Goal: Navigation & Orientation: Find specific page/section

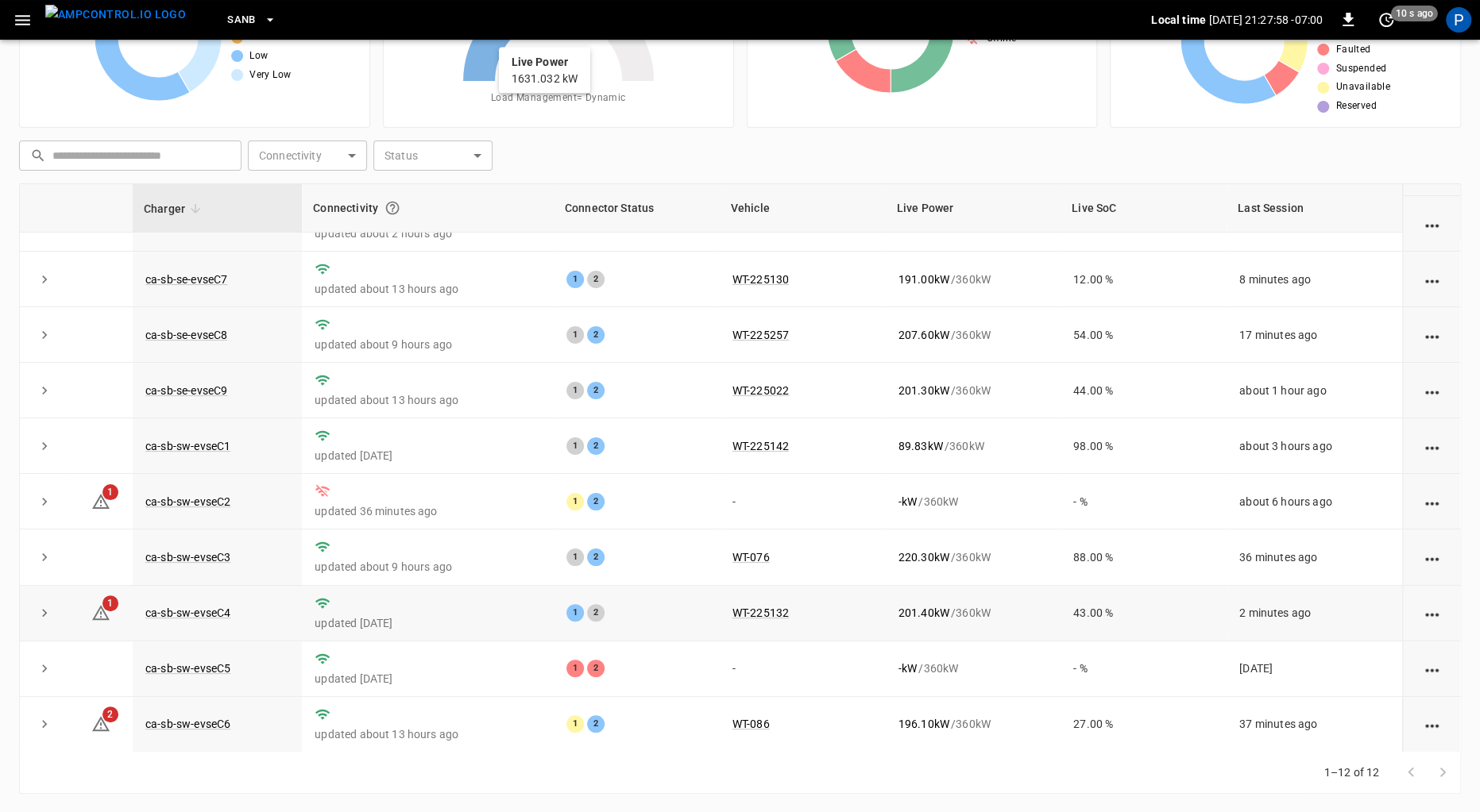
scroll to position [145, 0]
click at [216, 618] on link "ca-sb-sw-evseC4" at bounding box center [188, 616] width 91 height 19
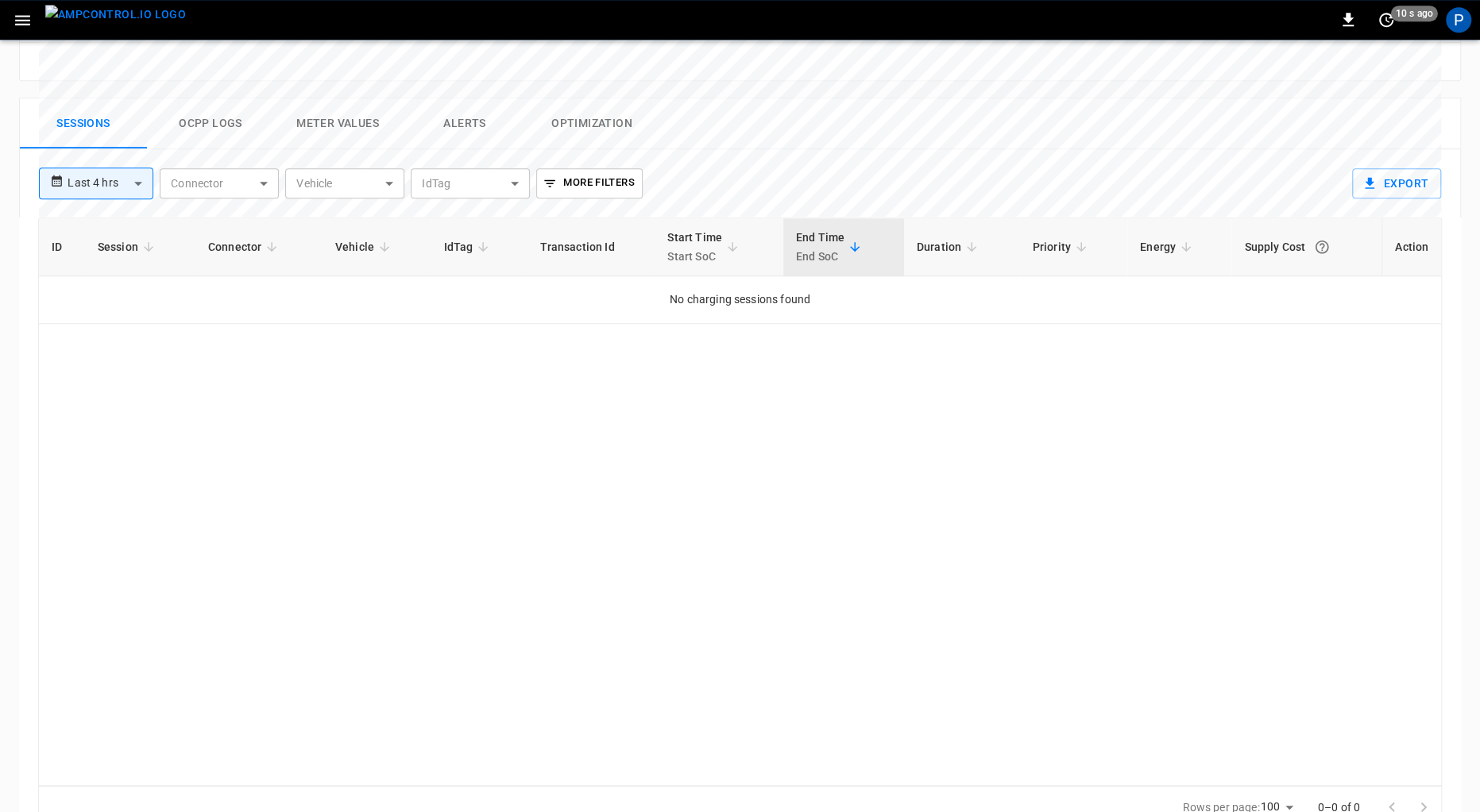
scroll to position [732, 0]
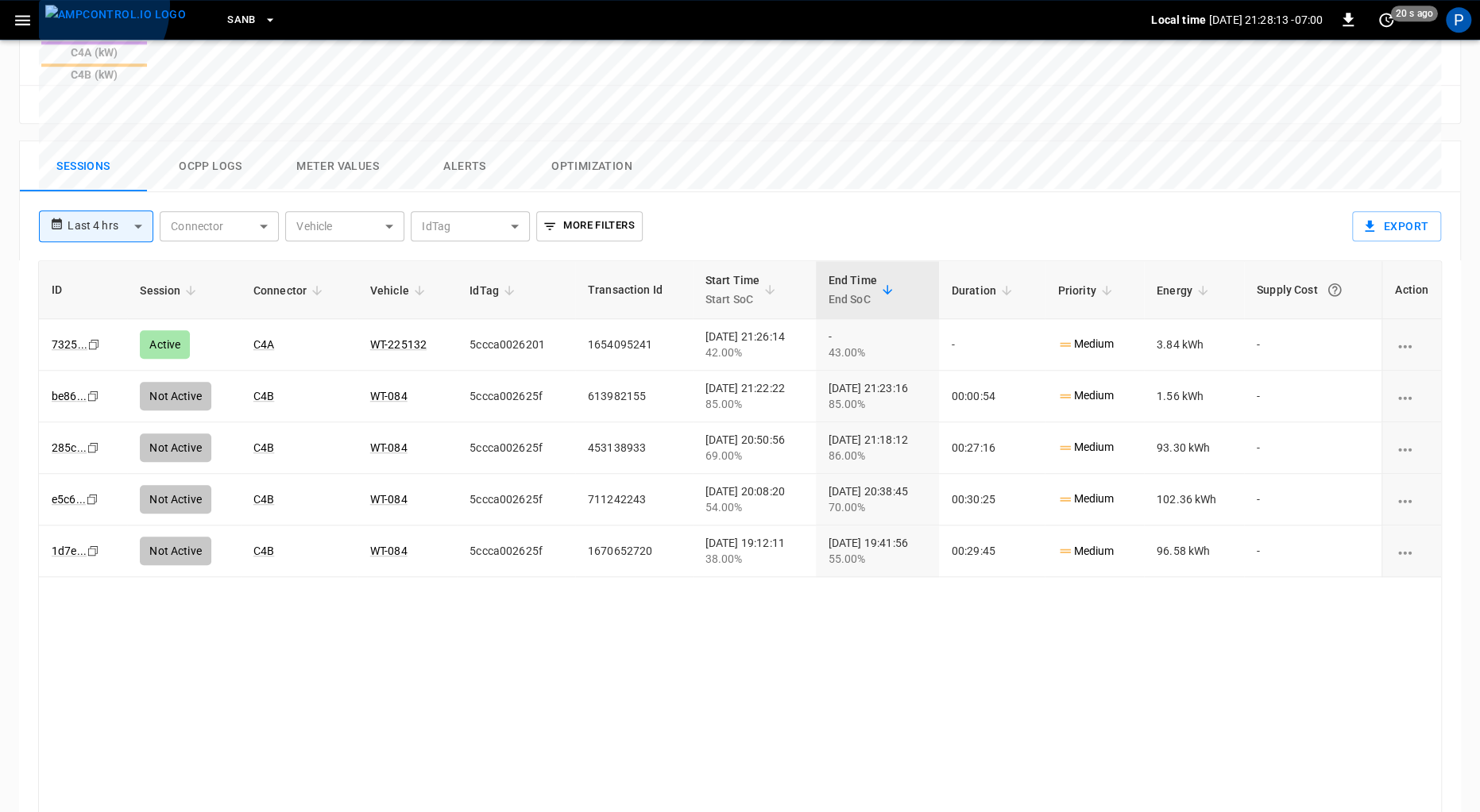
click at [76, 6] on img "menu" at bounding box center [115, 14] width 141 height 20
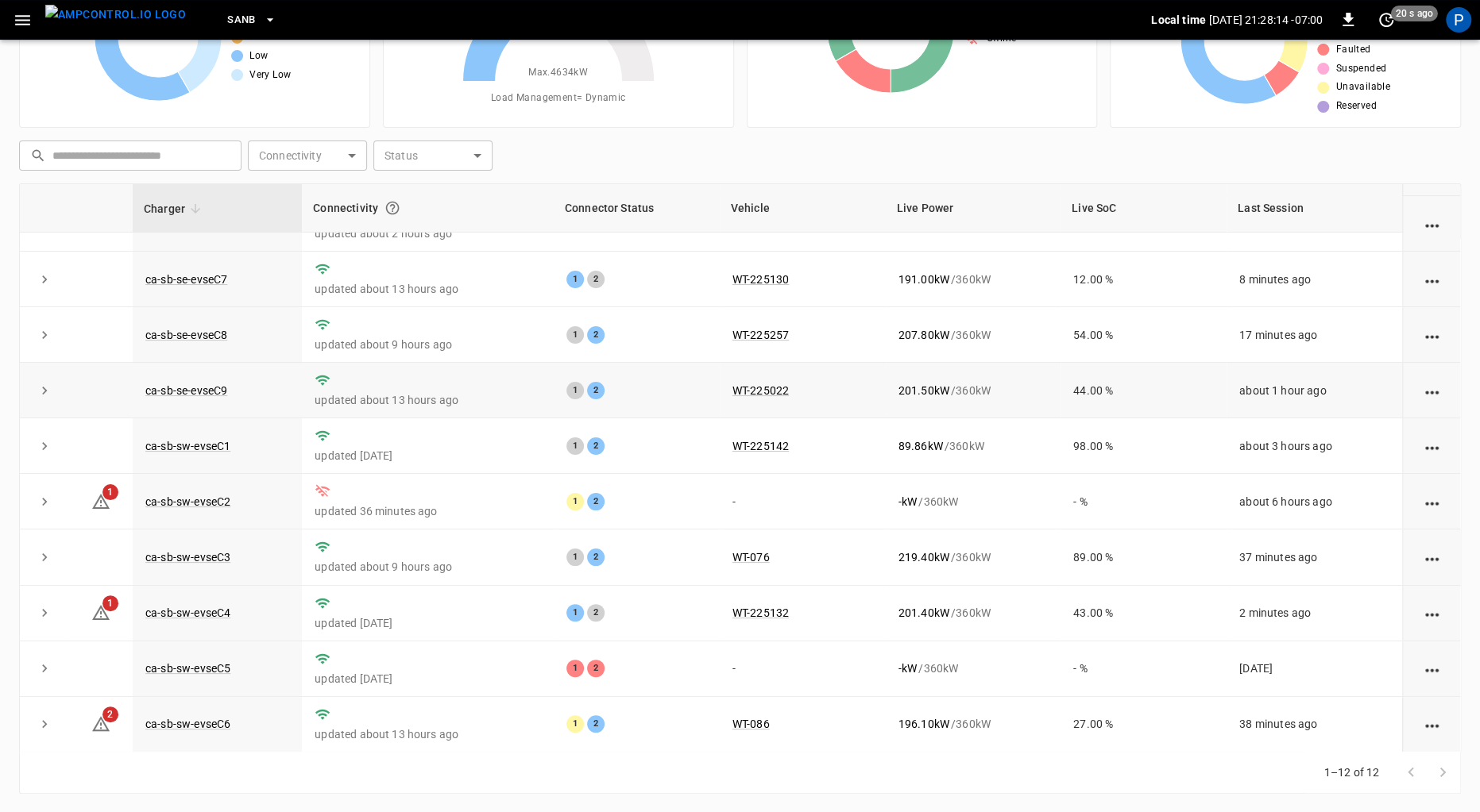
scroll to position [146, 0]
click at [188, 554] on link "ca-sb-sw-evseC3" at bounding box center [188, 560] width 91 height 19
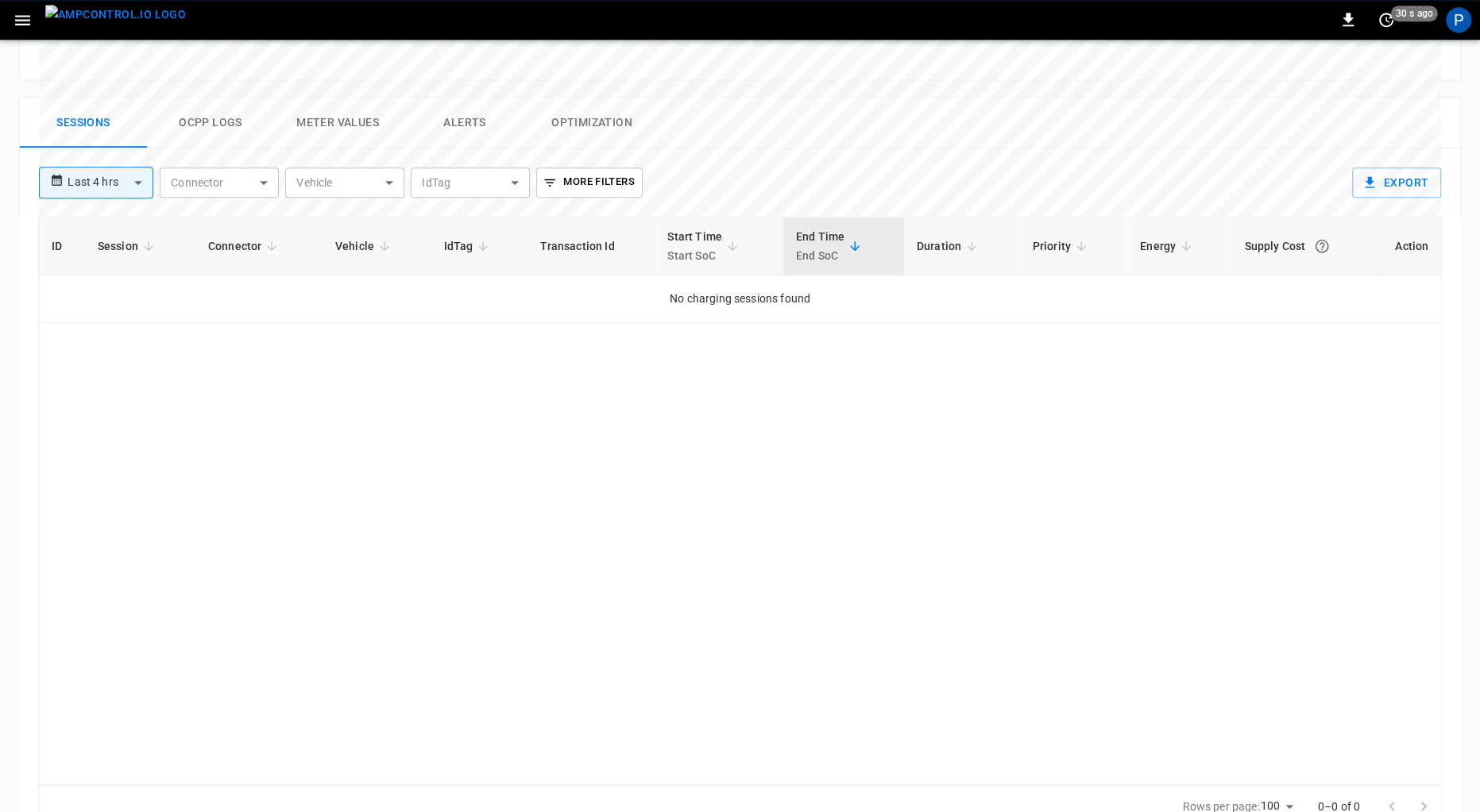
scroll to position [732, 0]
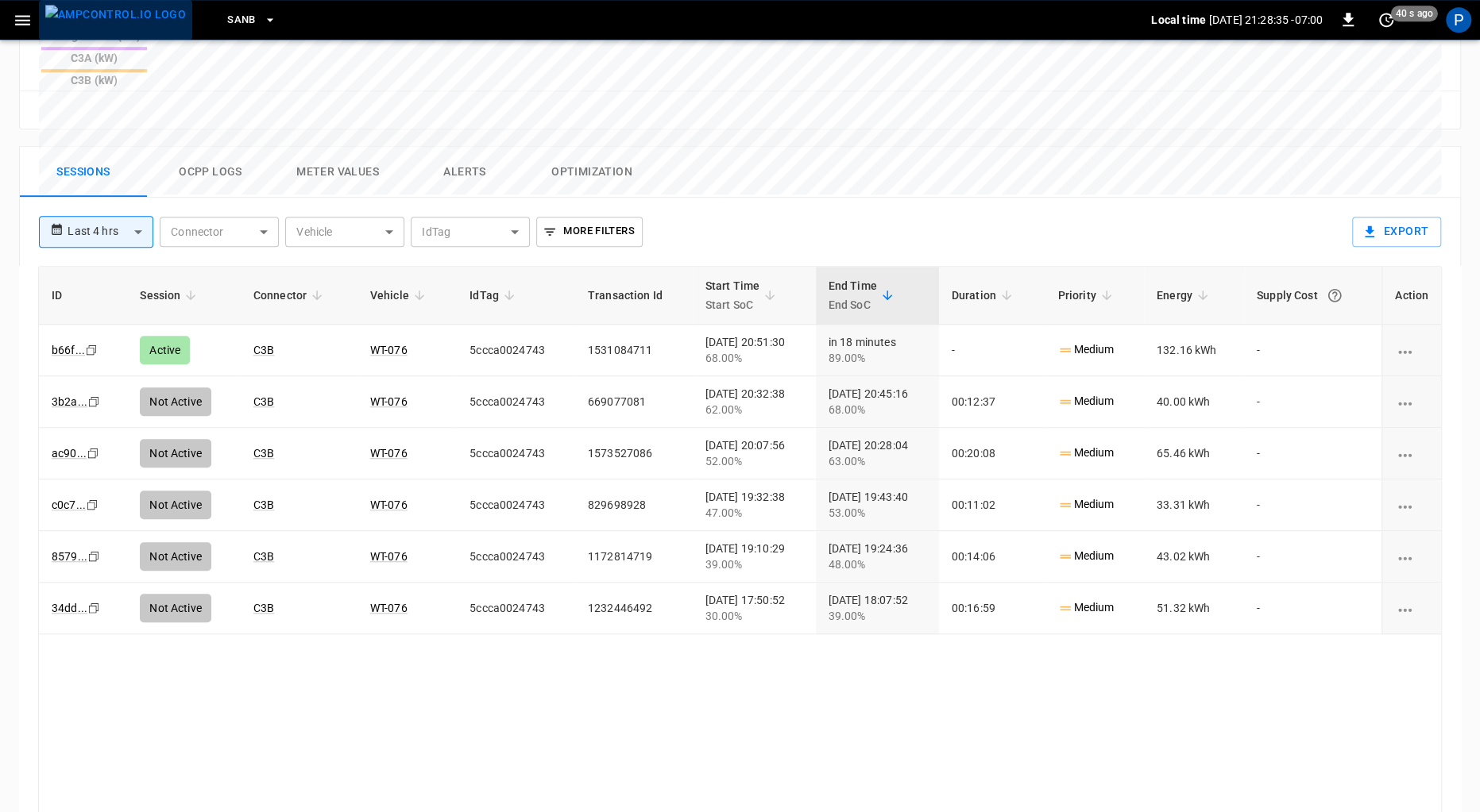
click at [120, 17] on img "menu" at bounding box center [115, 14] width 141 height 20
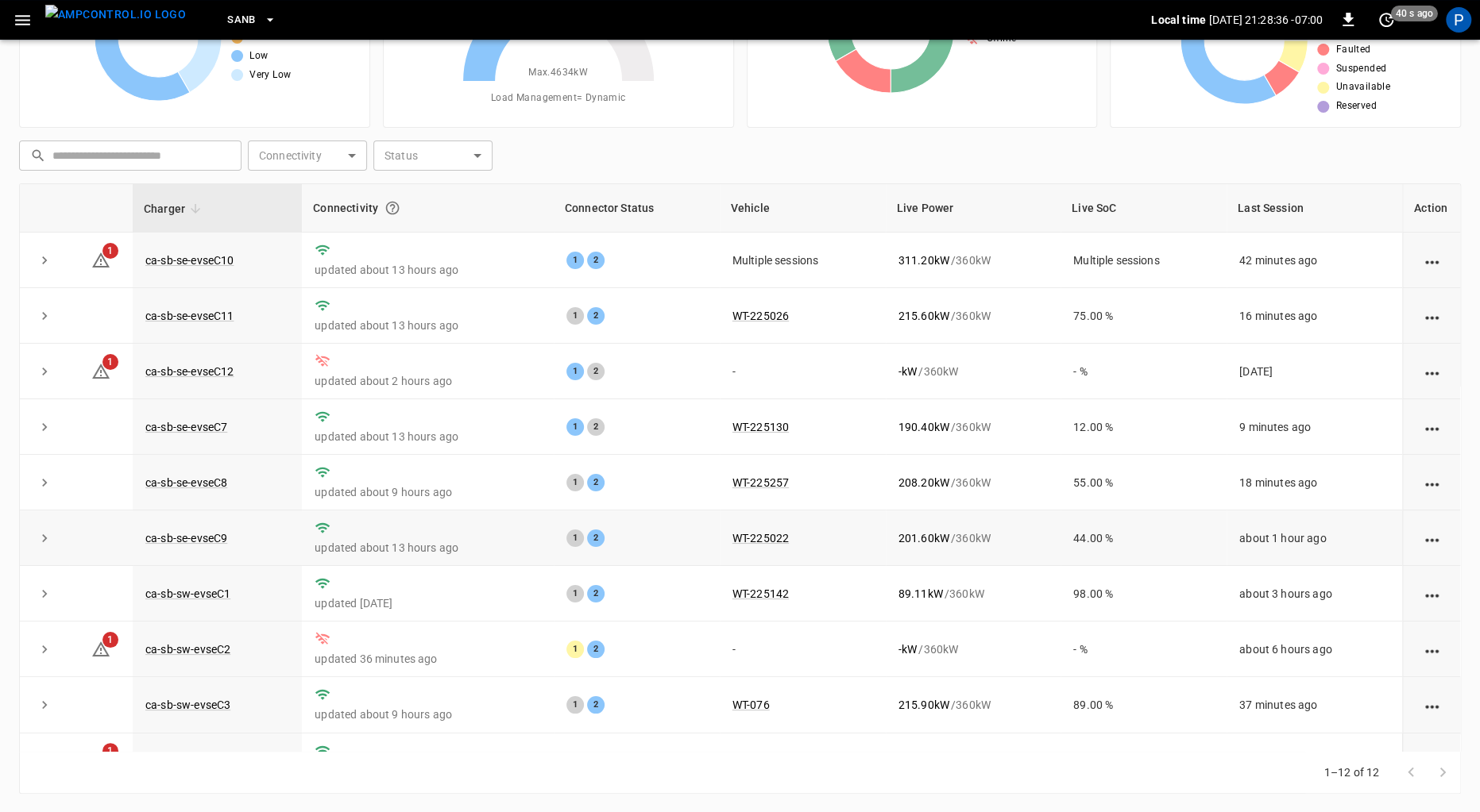
scroll to position [106, 0]
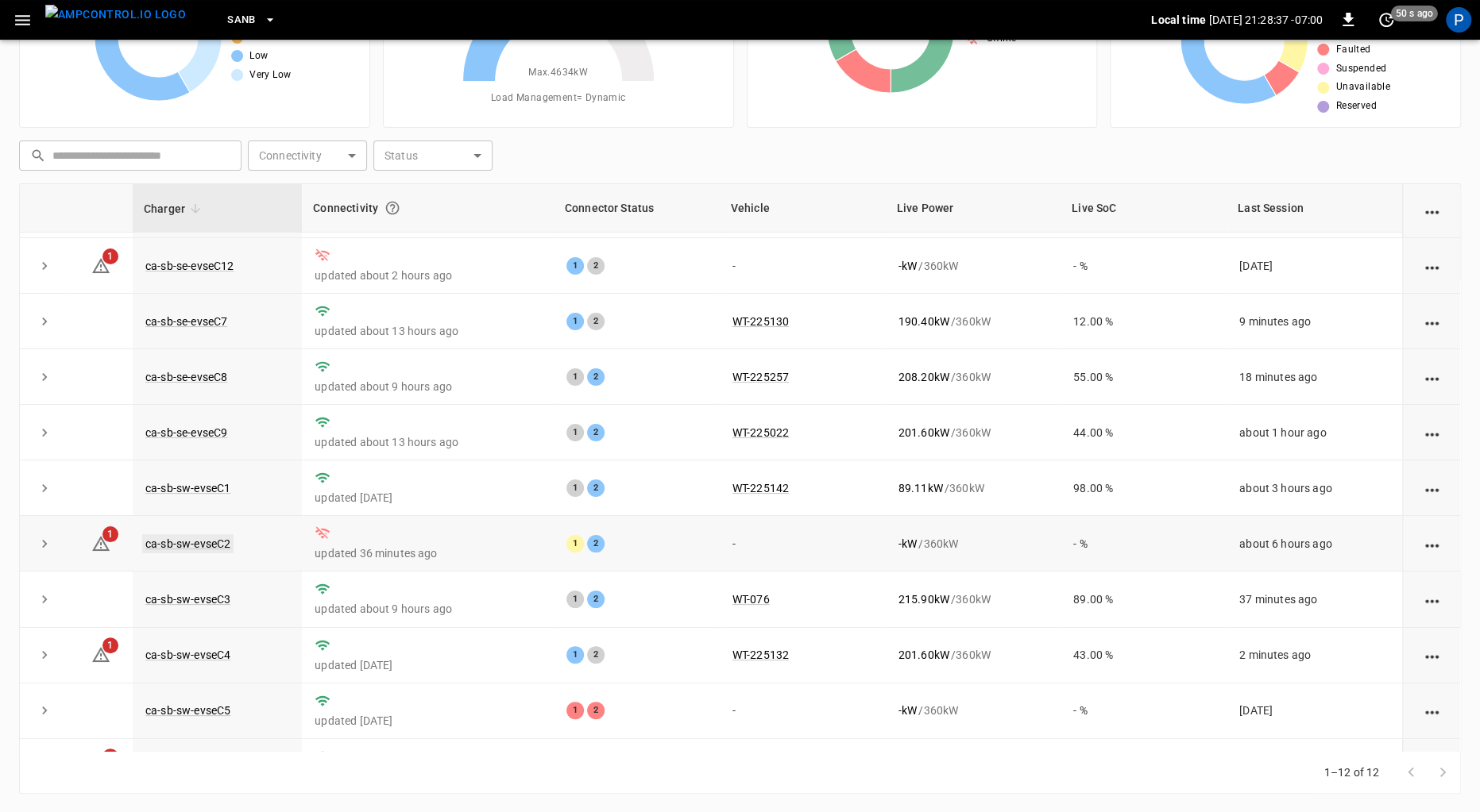
click at [186, 536] on link "ca-sb-sw-evseC2" at bounding box center [188, 544] width 91 height 19
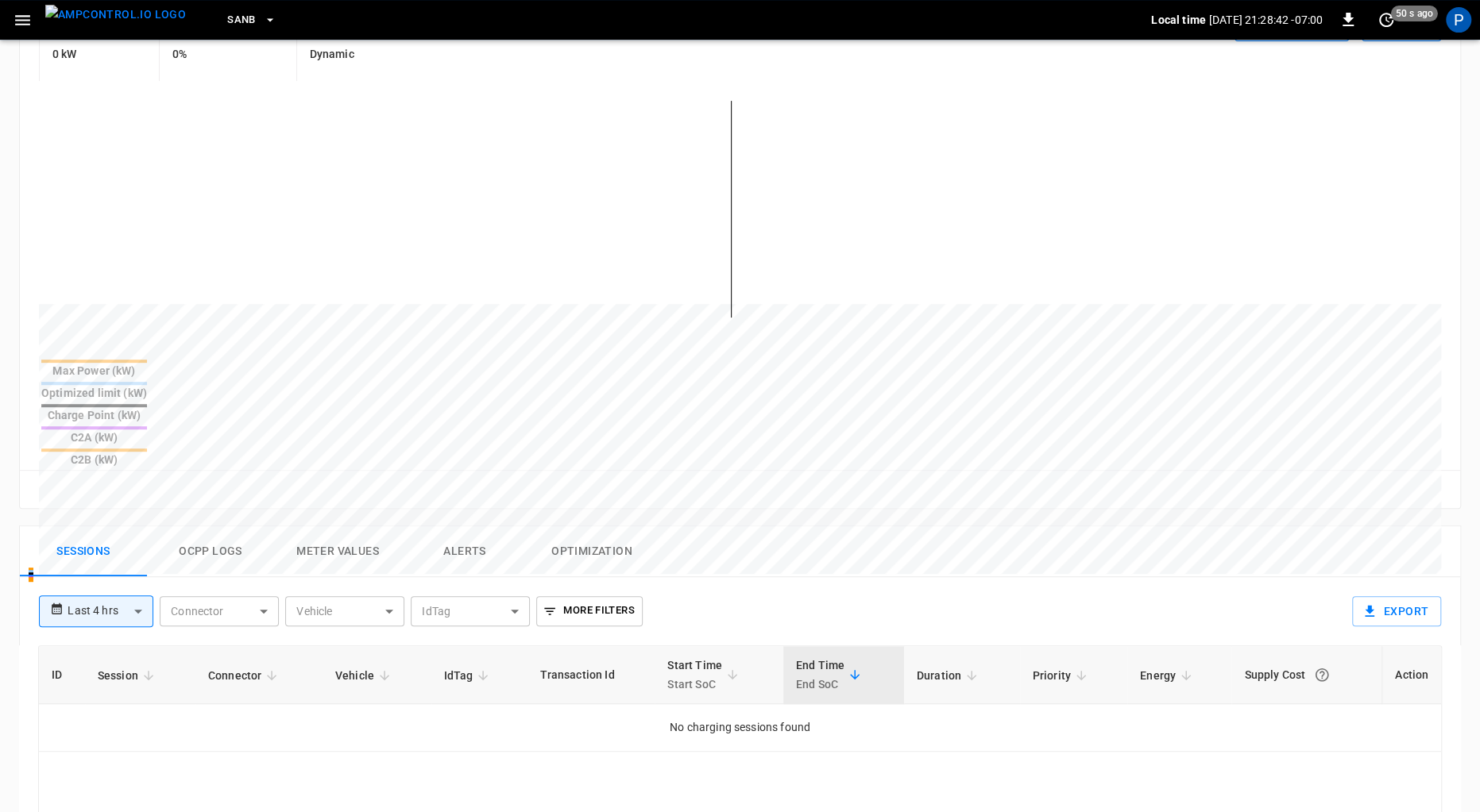
scroll to position [353, 0]
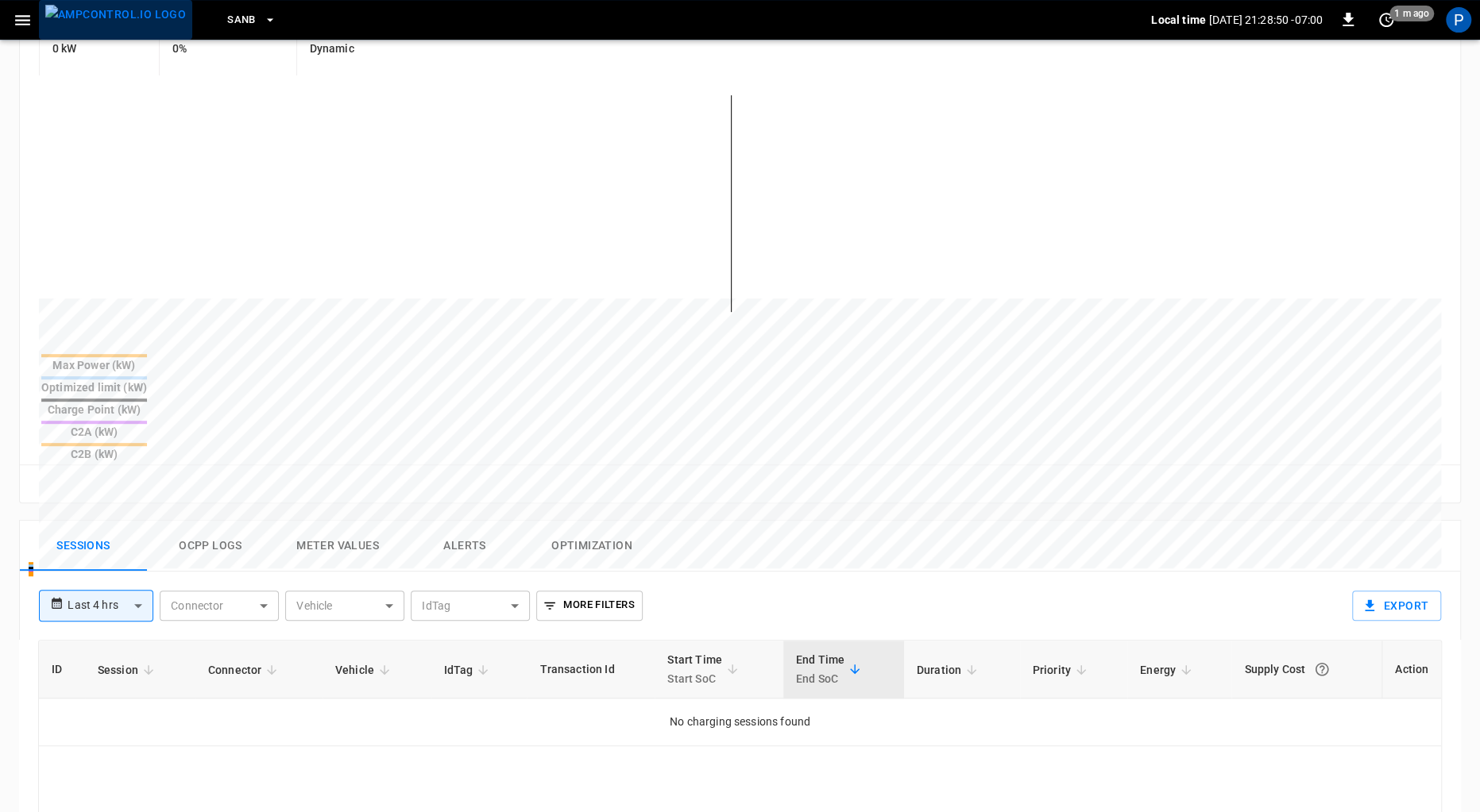
click at [117, 19] on img "menu" at bounding box center [115, 14] width 141 height 20
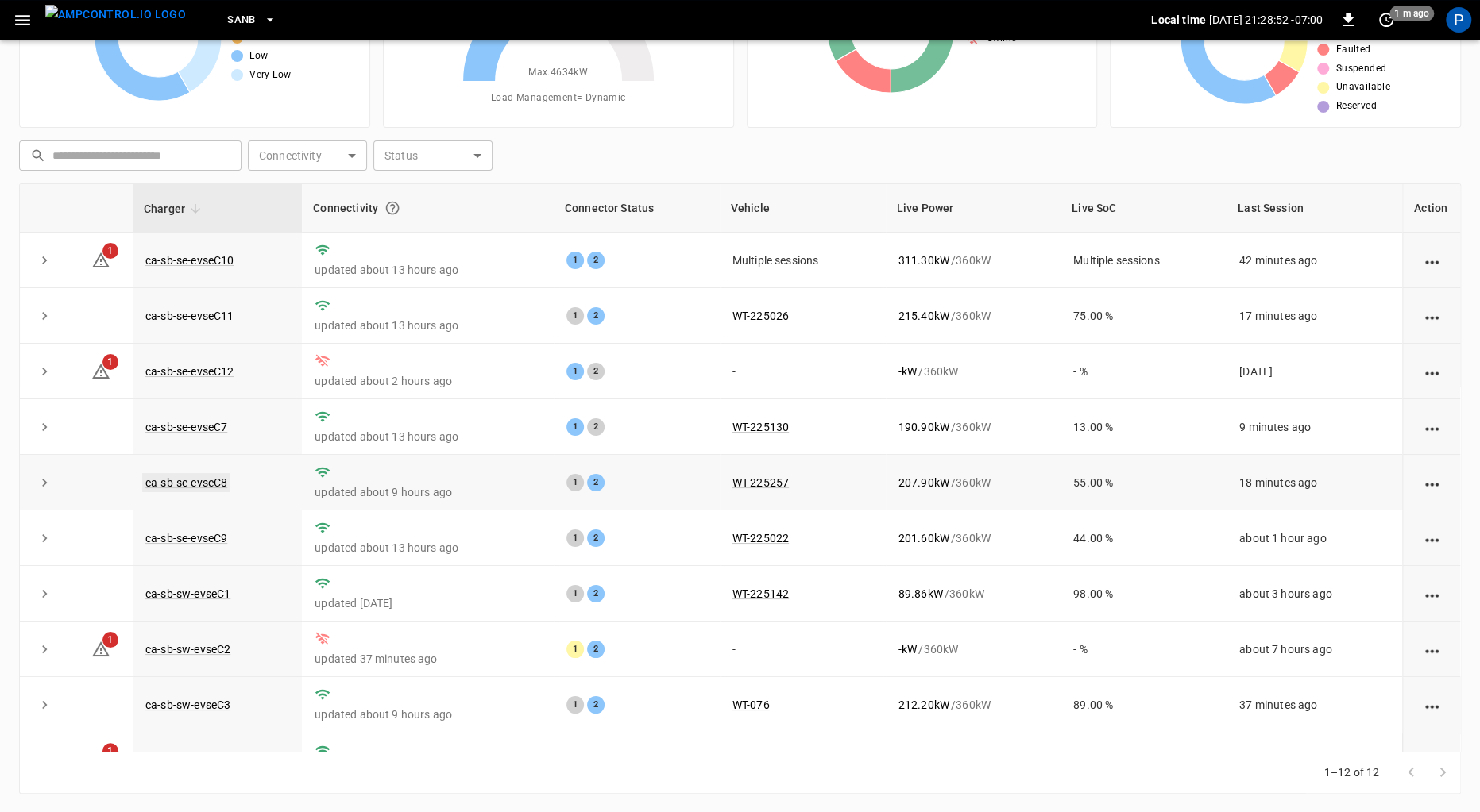
click at [194, 480] on link "ca-sb-se-evseC8" at bounding box center [186, 482] width 88 height 19
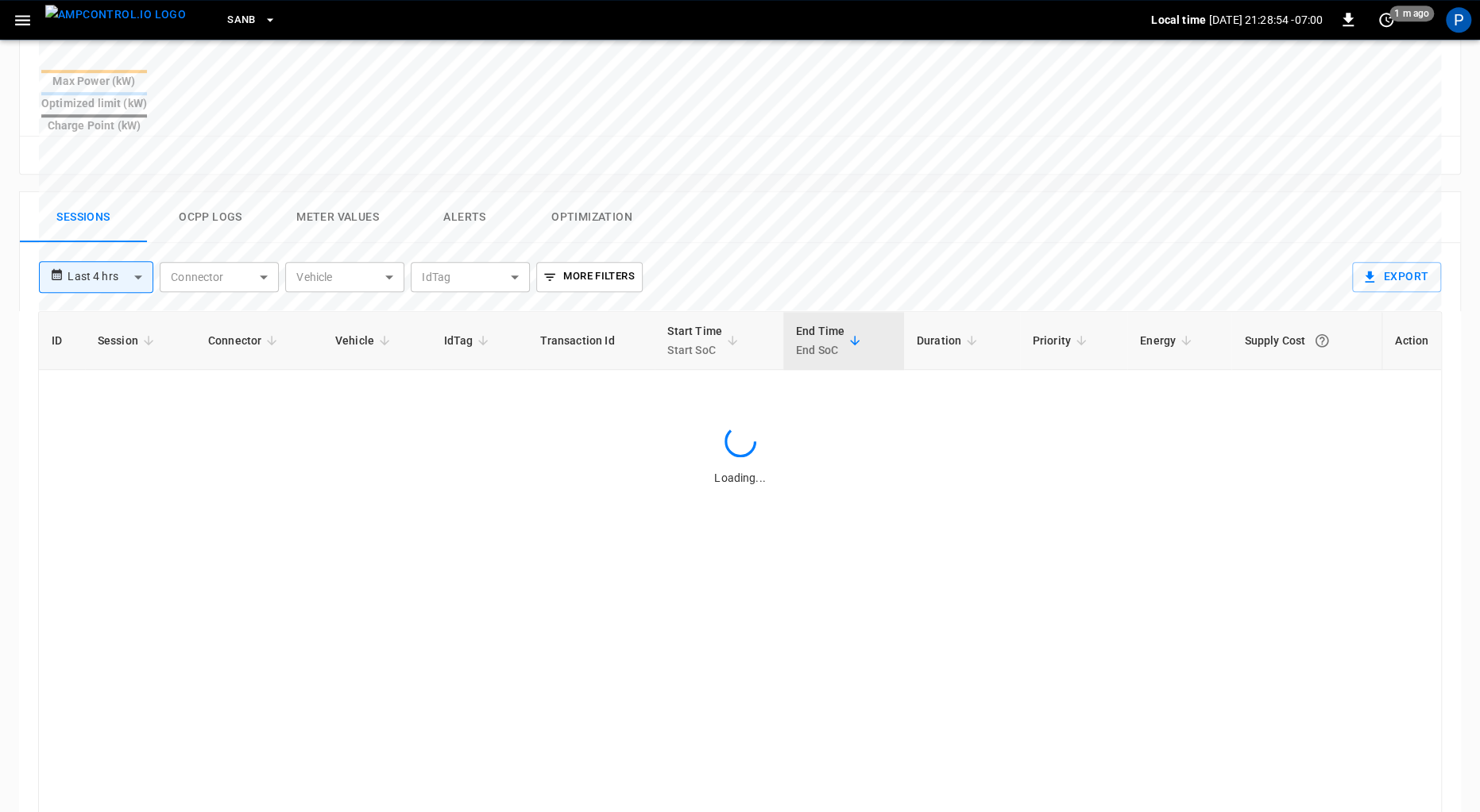
scroll to position [732, 0]
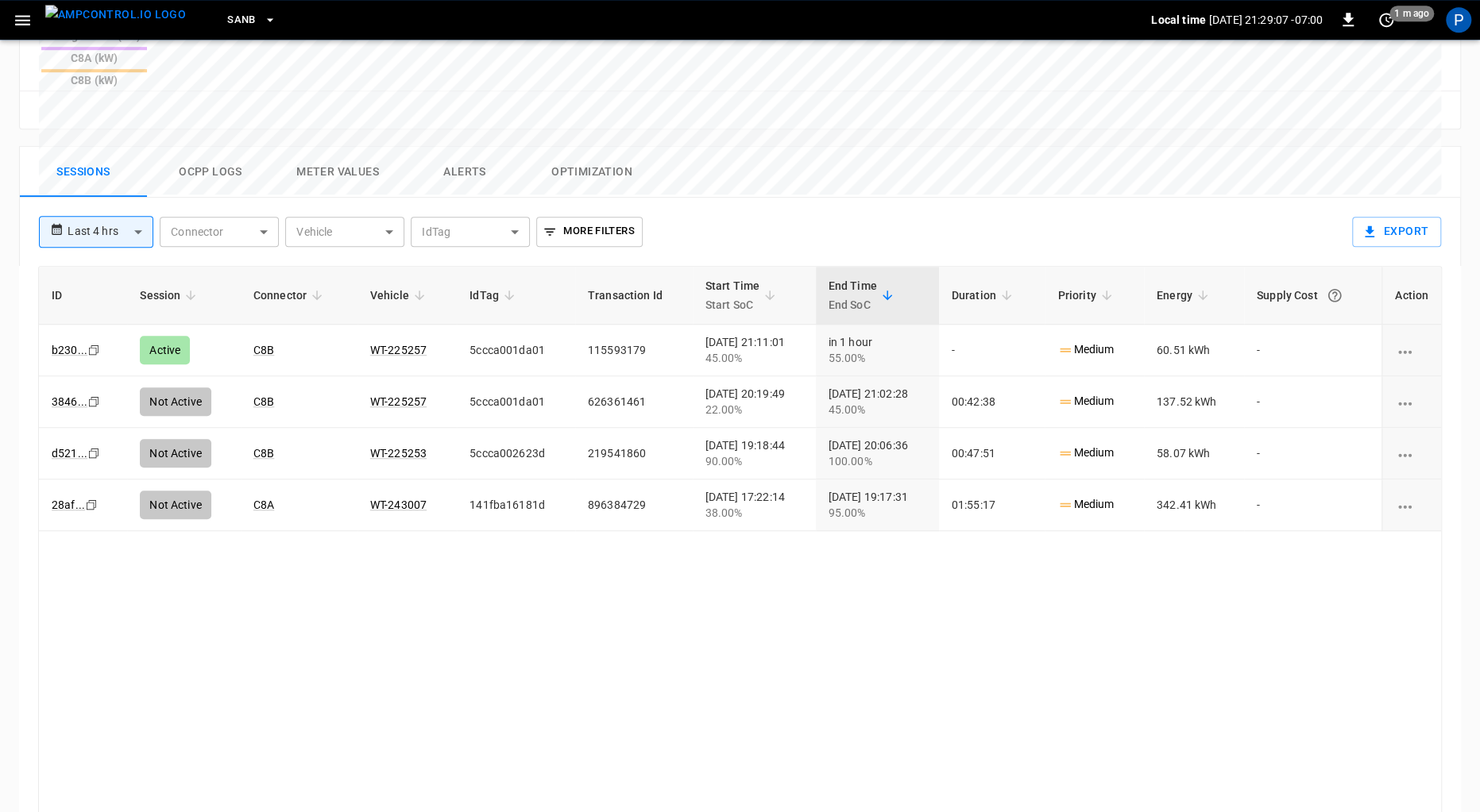
click at [132, 25] on img "menu" at bounding box center [115, 14] width 141 height 20
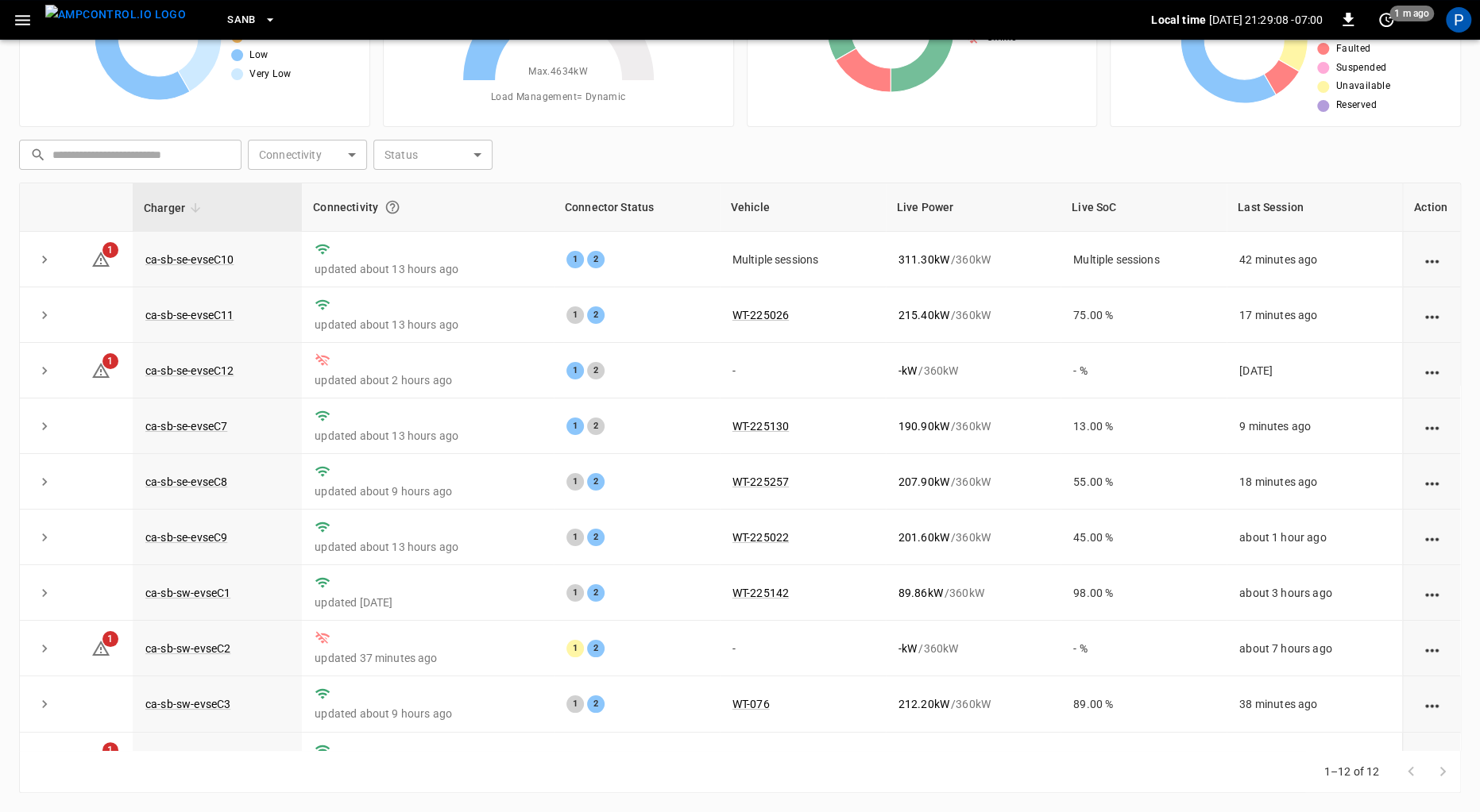
scroll to position [134, 0]
click at [188, 320] on link "ca-sb-se-evseC11" at bounding box center [189, 316] width 95 height 19
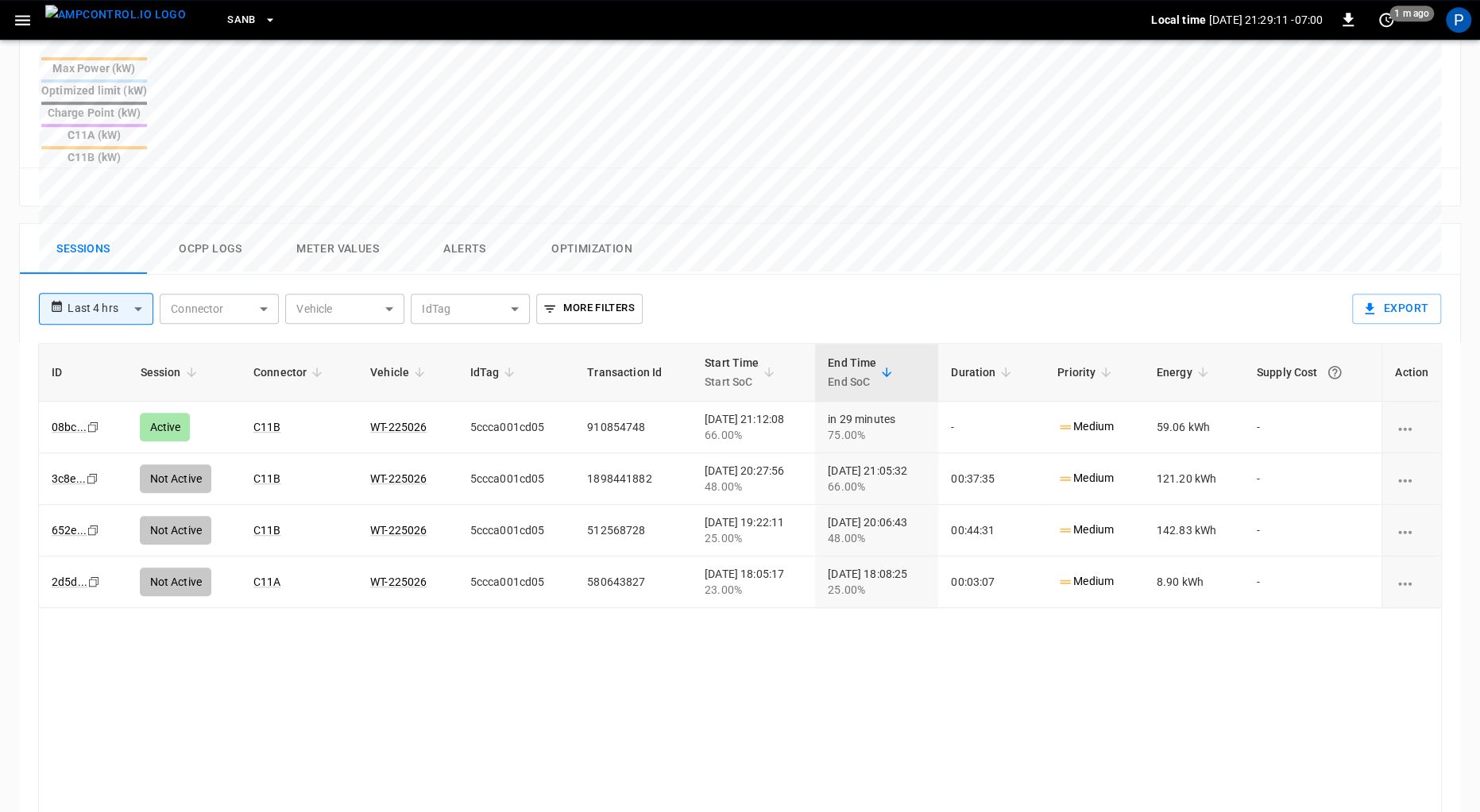
scroll to position [659, 0]
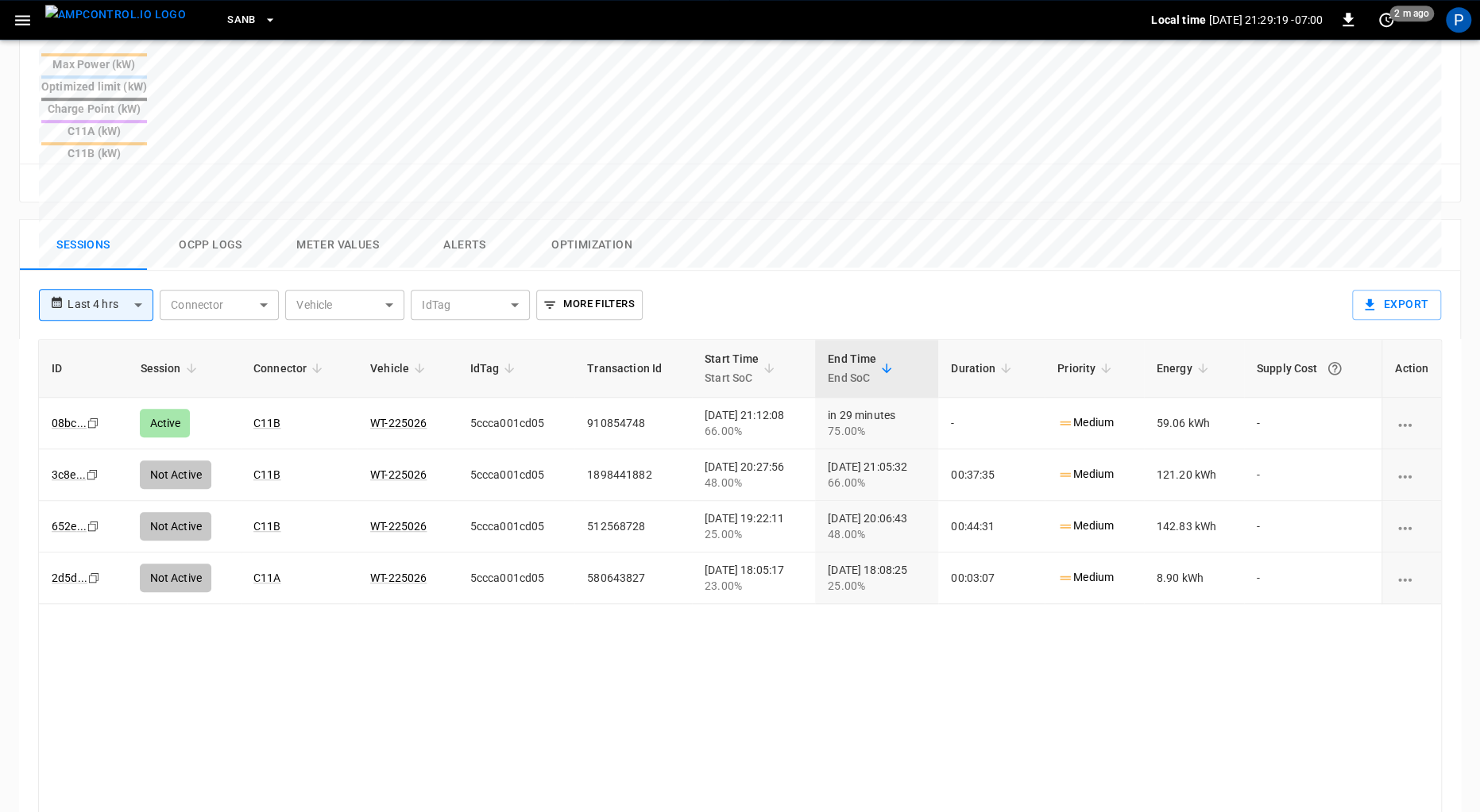
click at [101, 25] on img "menu" at bounding box center [115, 14] width 141 height 20
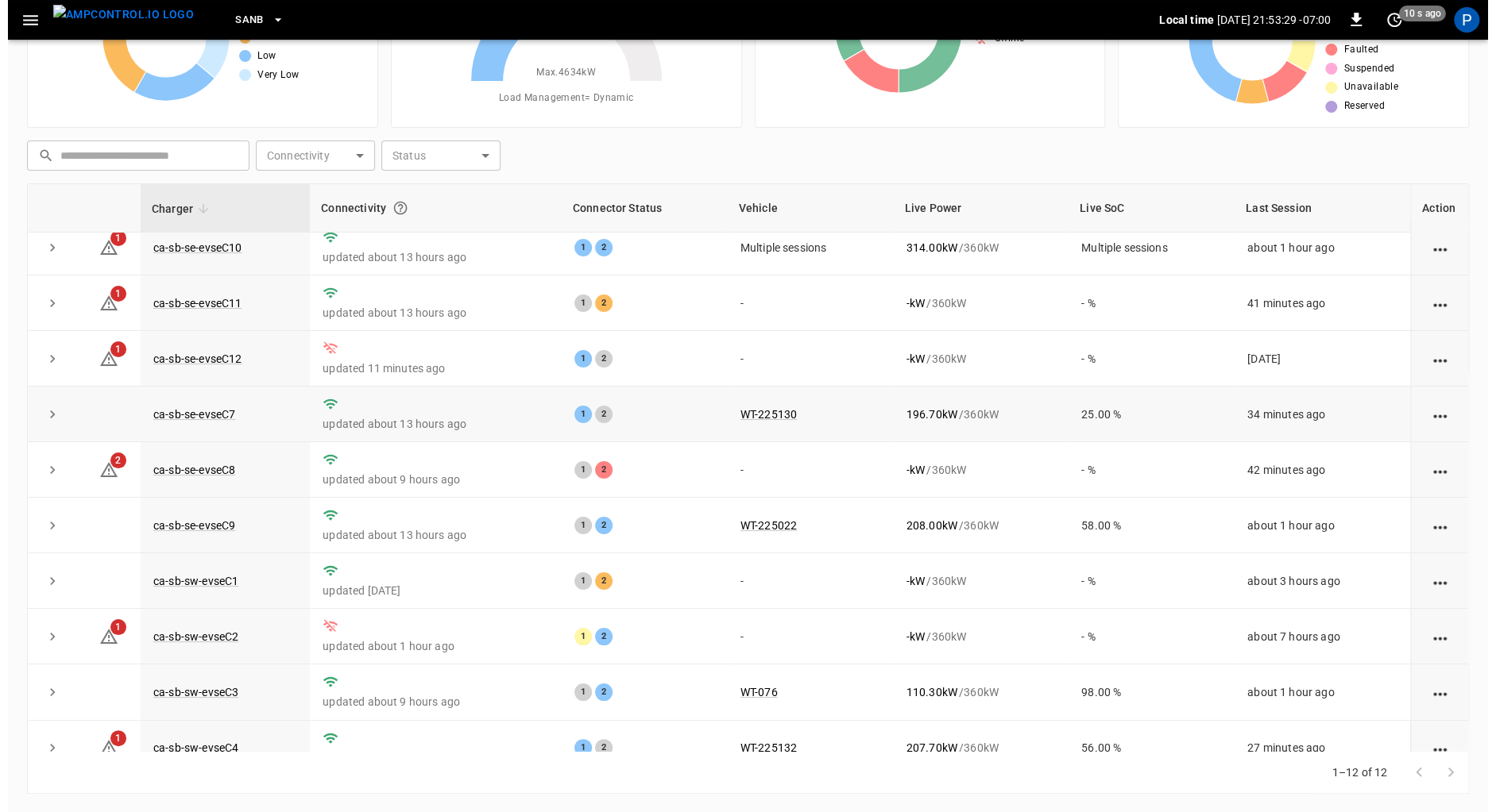
scroll to position [11, 0]
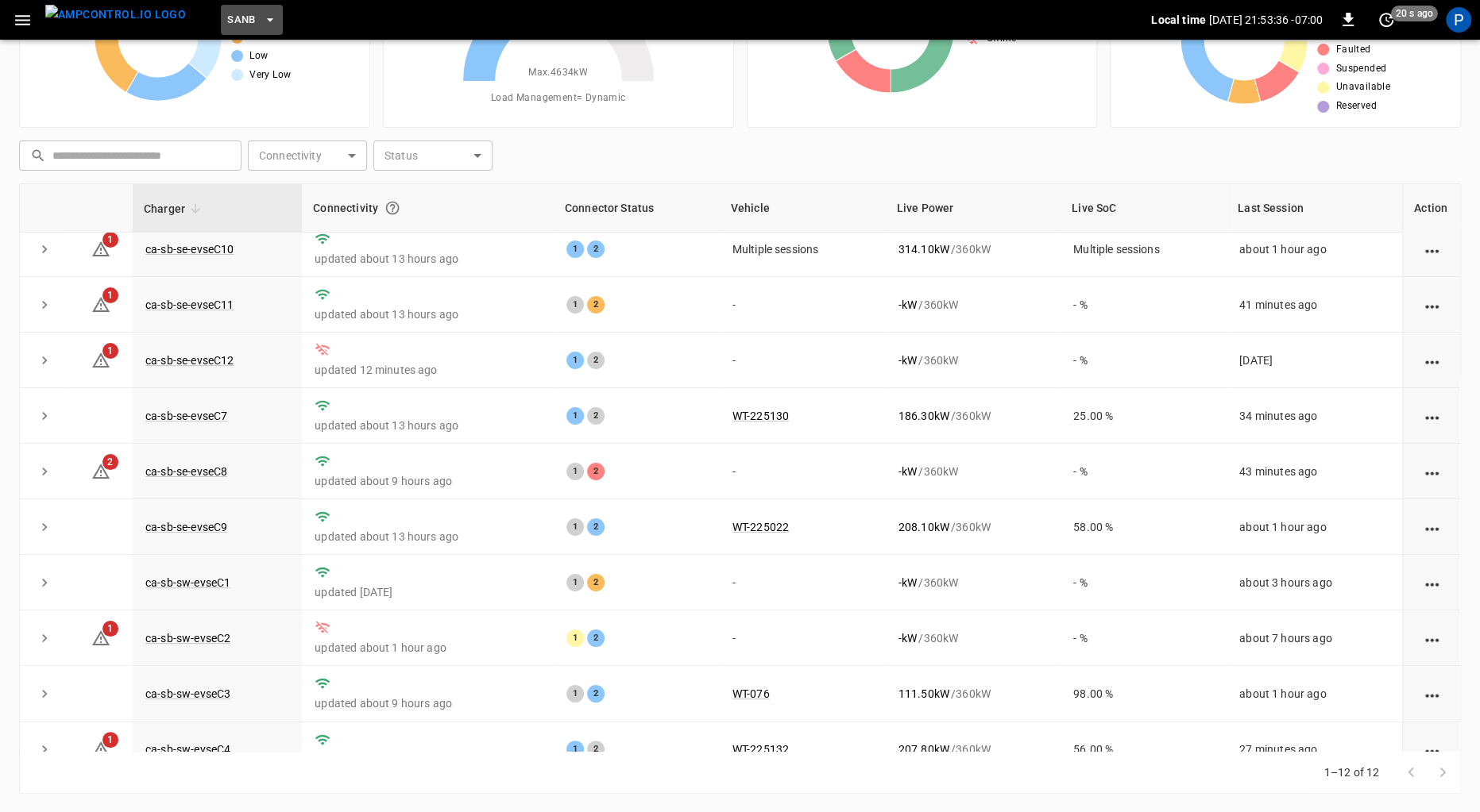
click at [228, 13] on span "SanB" at bounding box center [242, 20] width 29 height 18
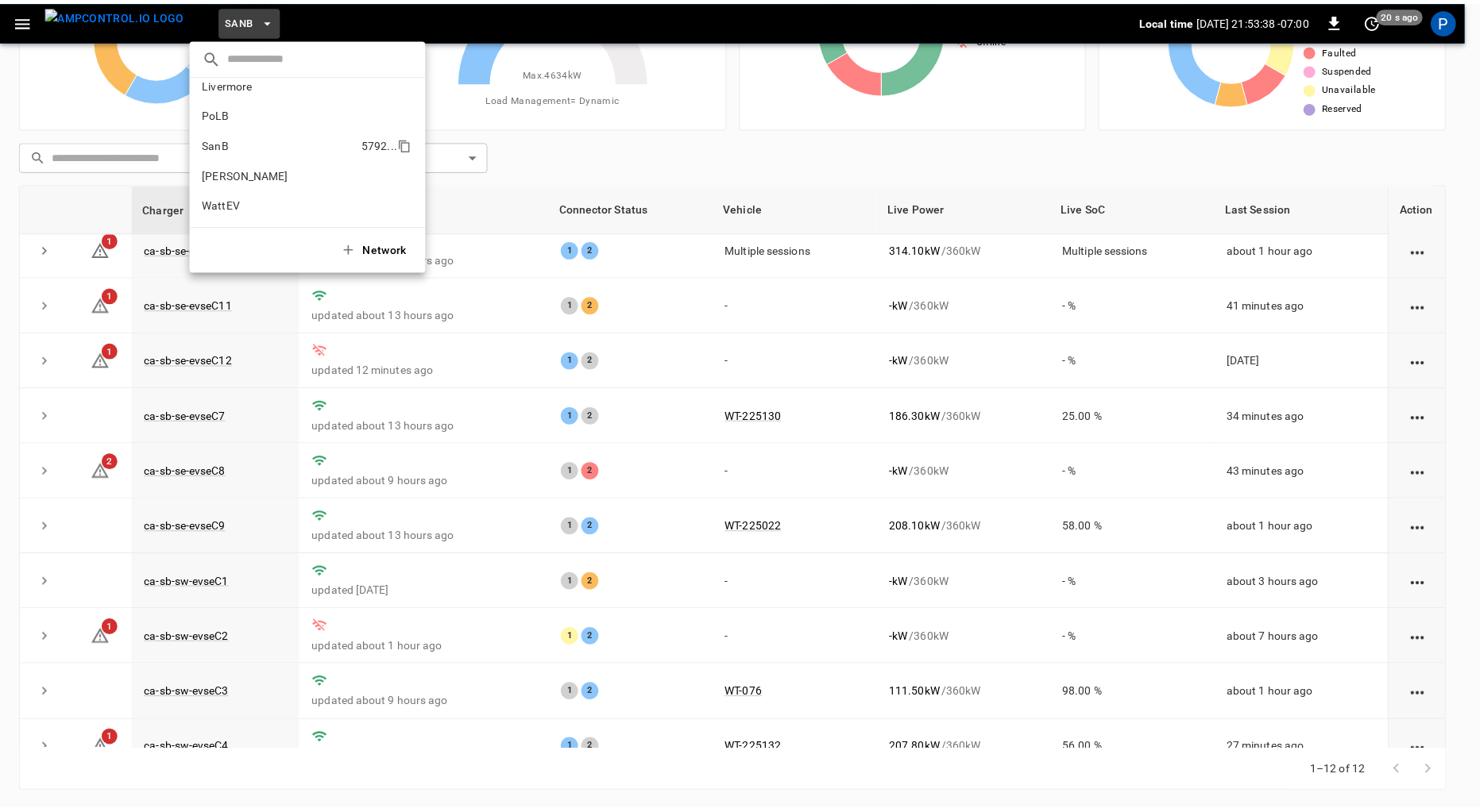
scroll to position [0, 0]
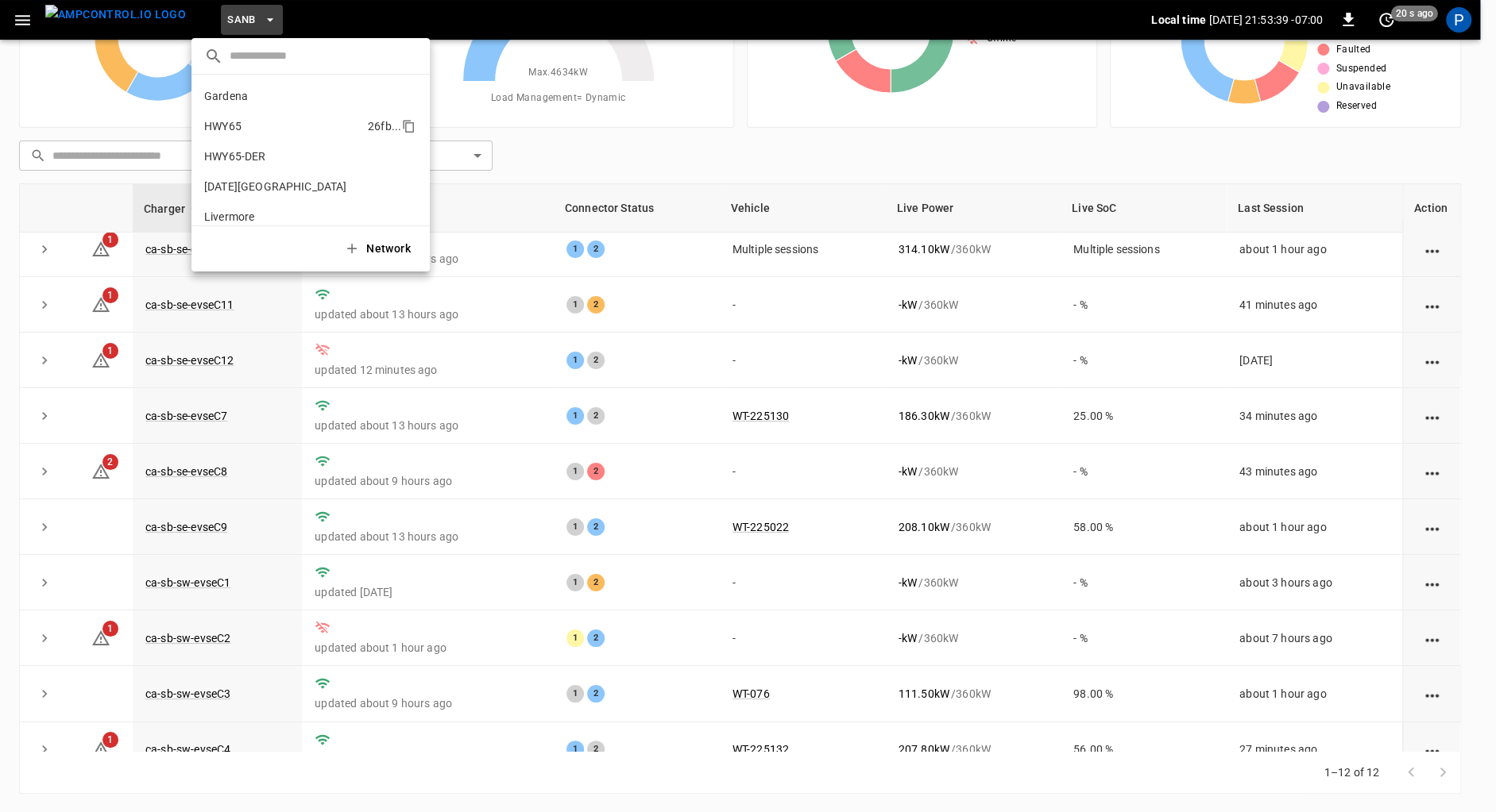
click at [263, 122] on p "HWY65" at bounding box center [283, 126] width 158 height 16
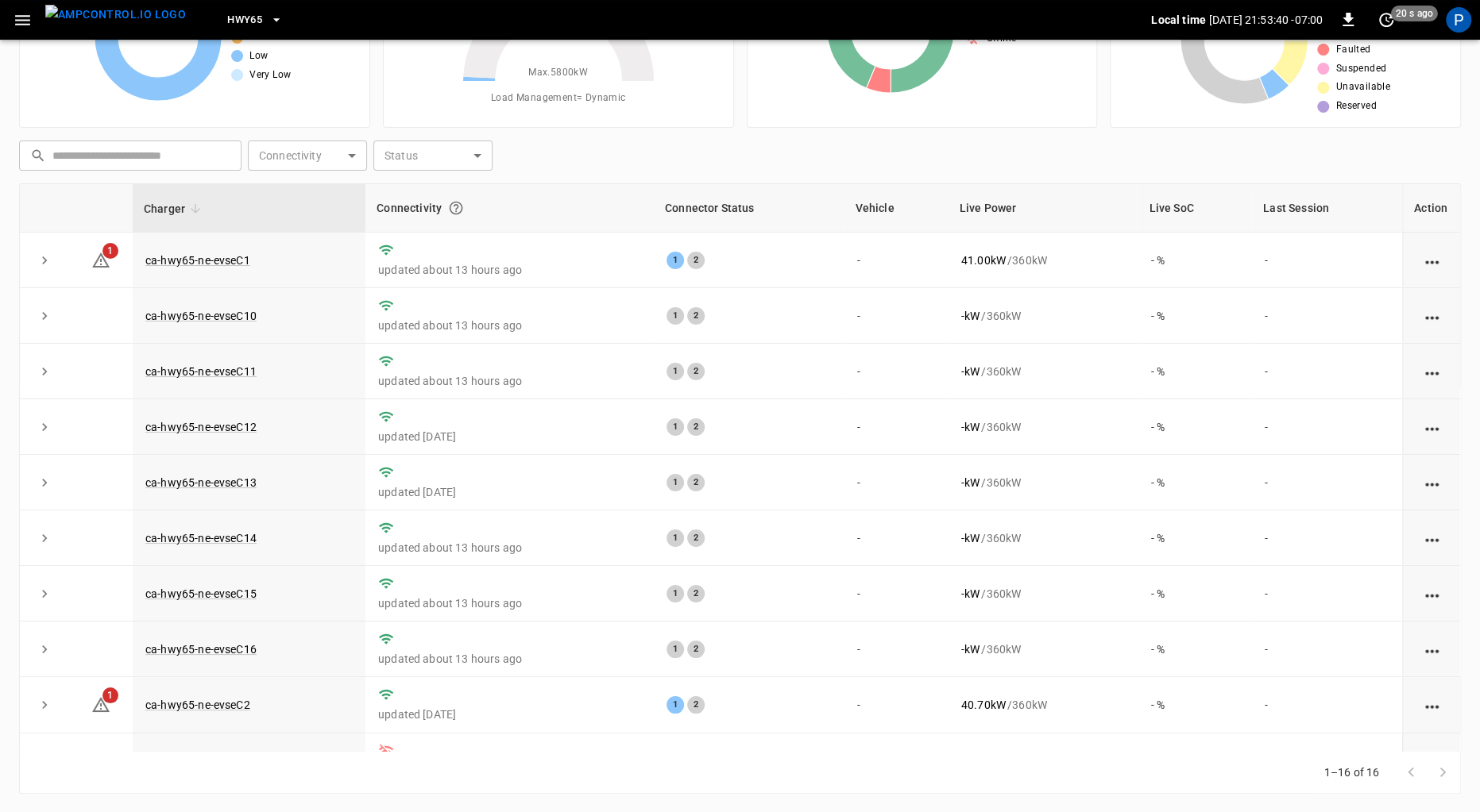
click at [228, 11] on span "HWY65" at bounding box center [245, 20] width 35 height 18
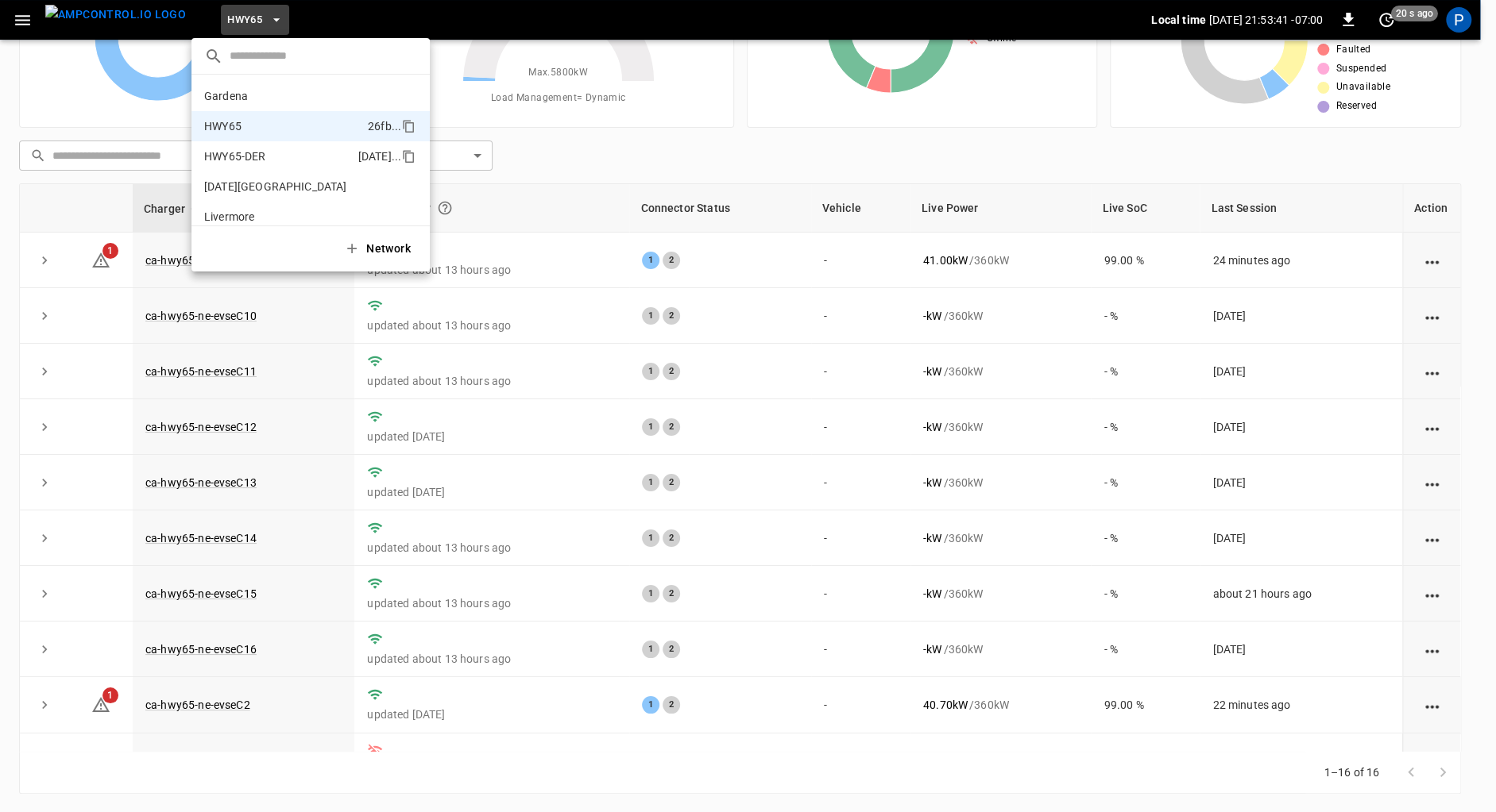
scroll to position [26, 0]
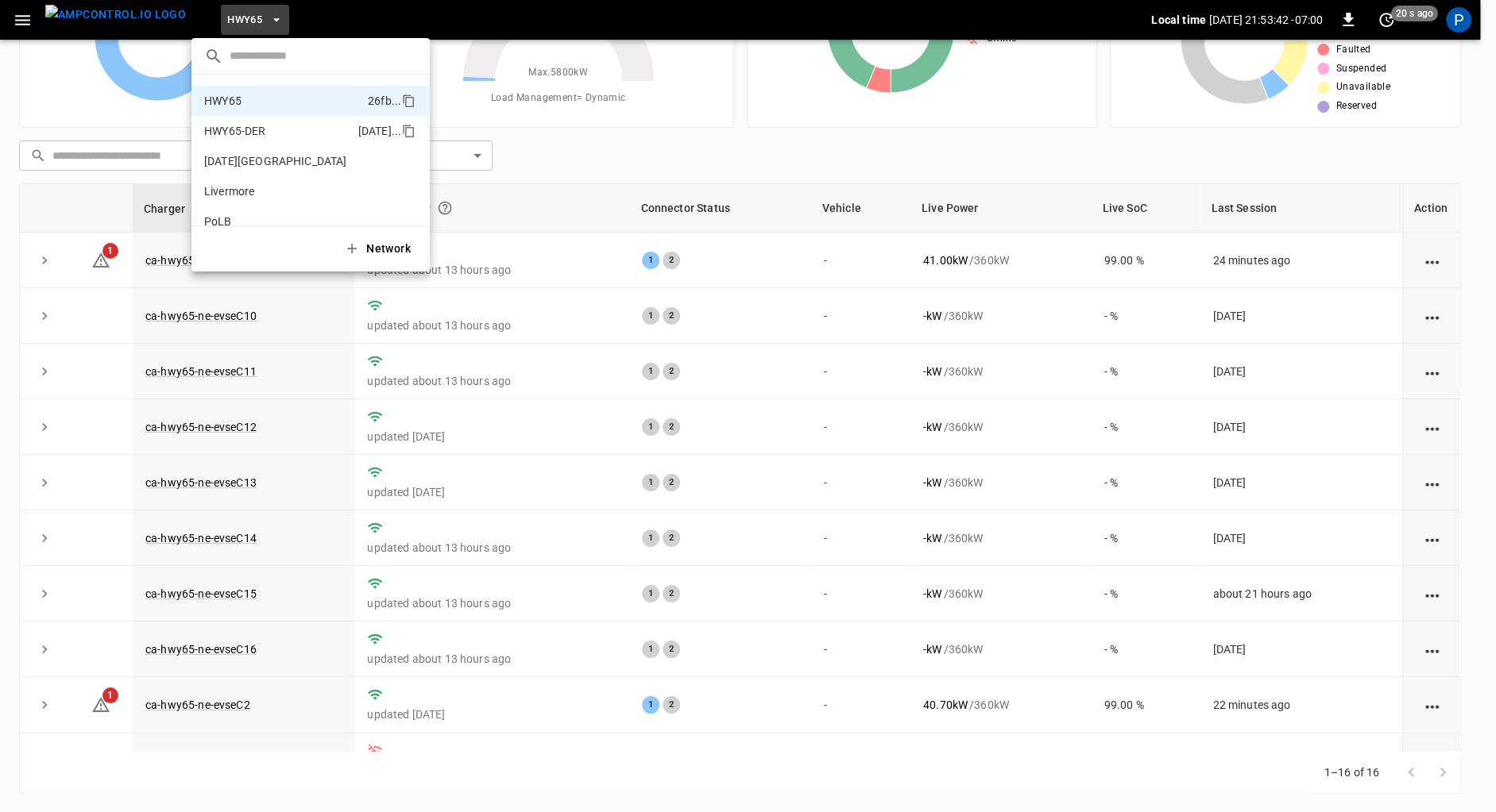
click at [291, 131] on p "HWY65-DER" at bounding box center [278, 130] width 147 height 16
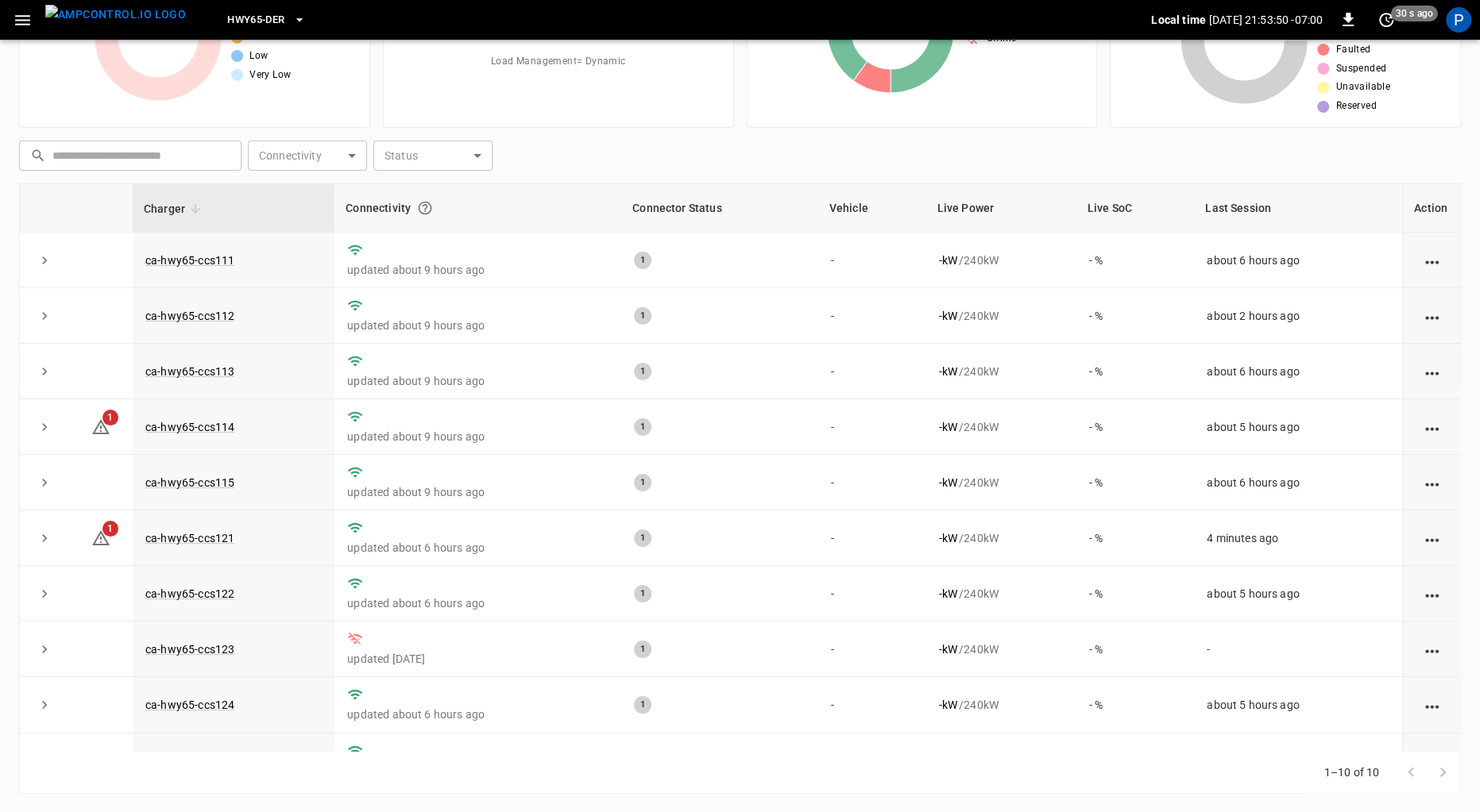
click at [234, 14] on span "HWY65-DER" at bounding box center [256, 20] width 57 height 18
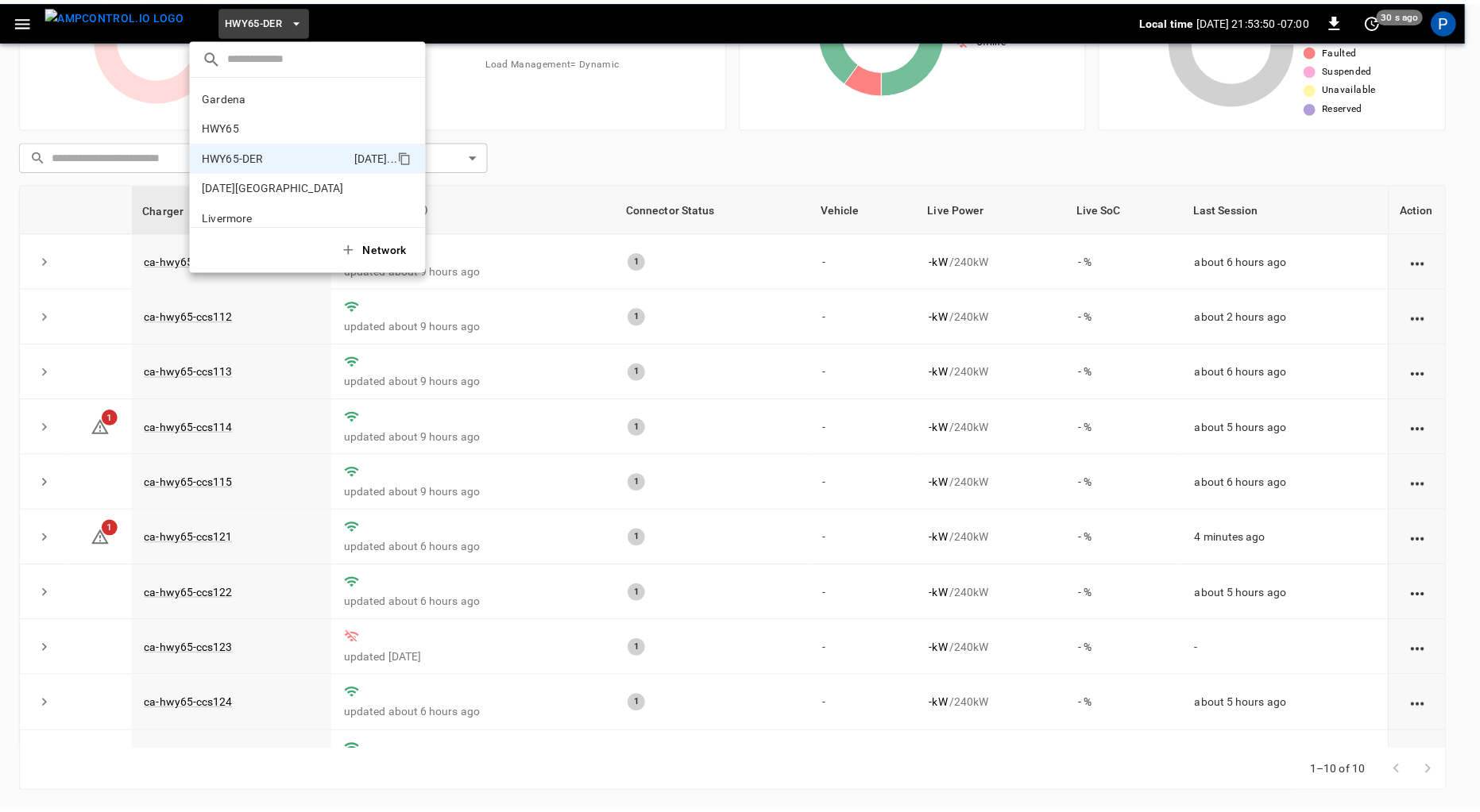
scroll to position [55, 0]
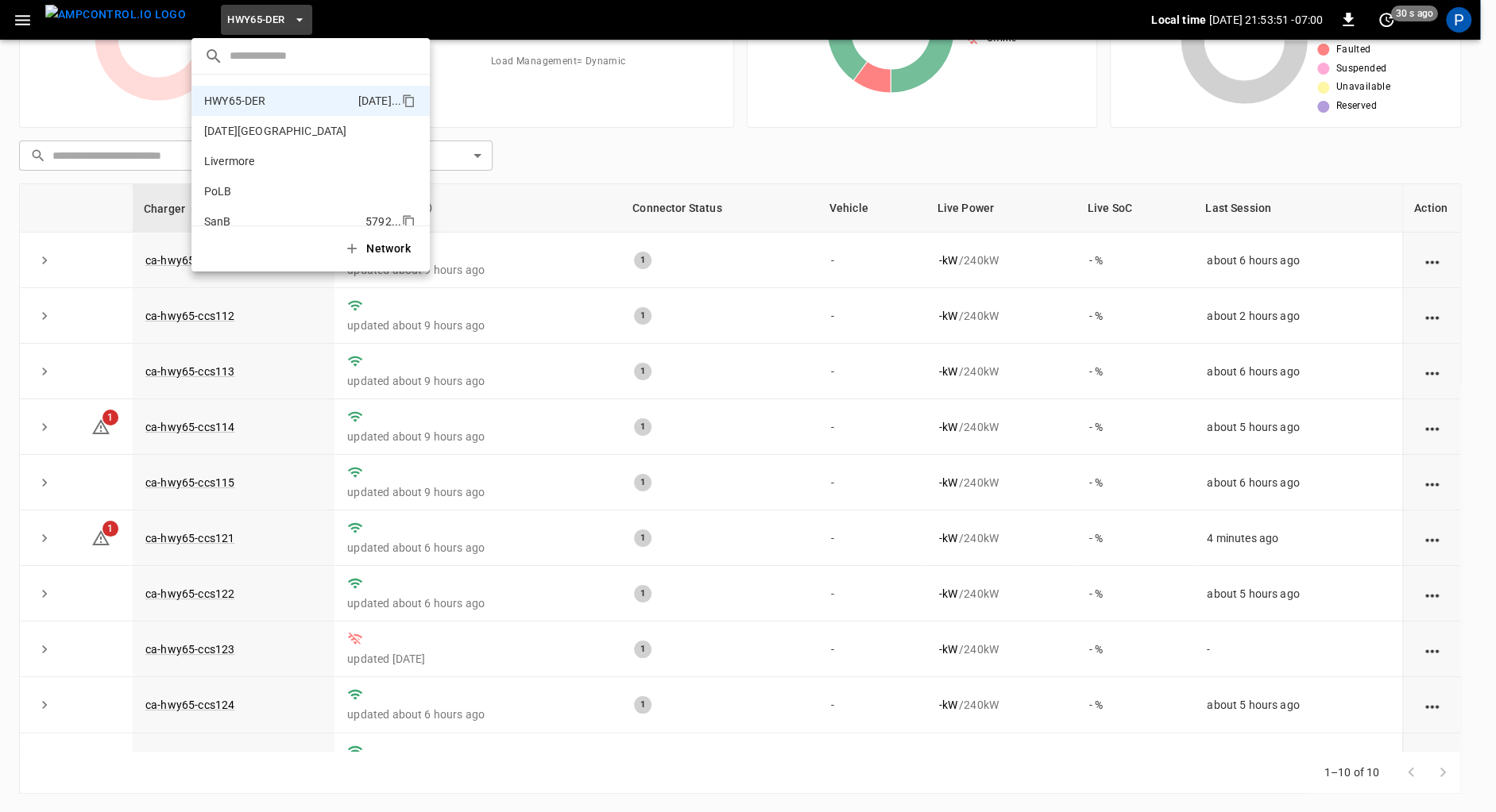
click at [235, 209] on li "SanB 5792 ..." at bounding box center [311, 221] width 239 height 30
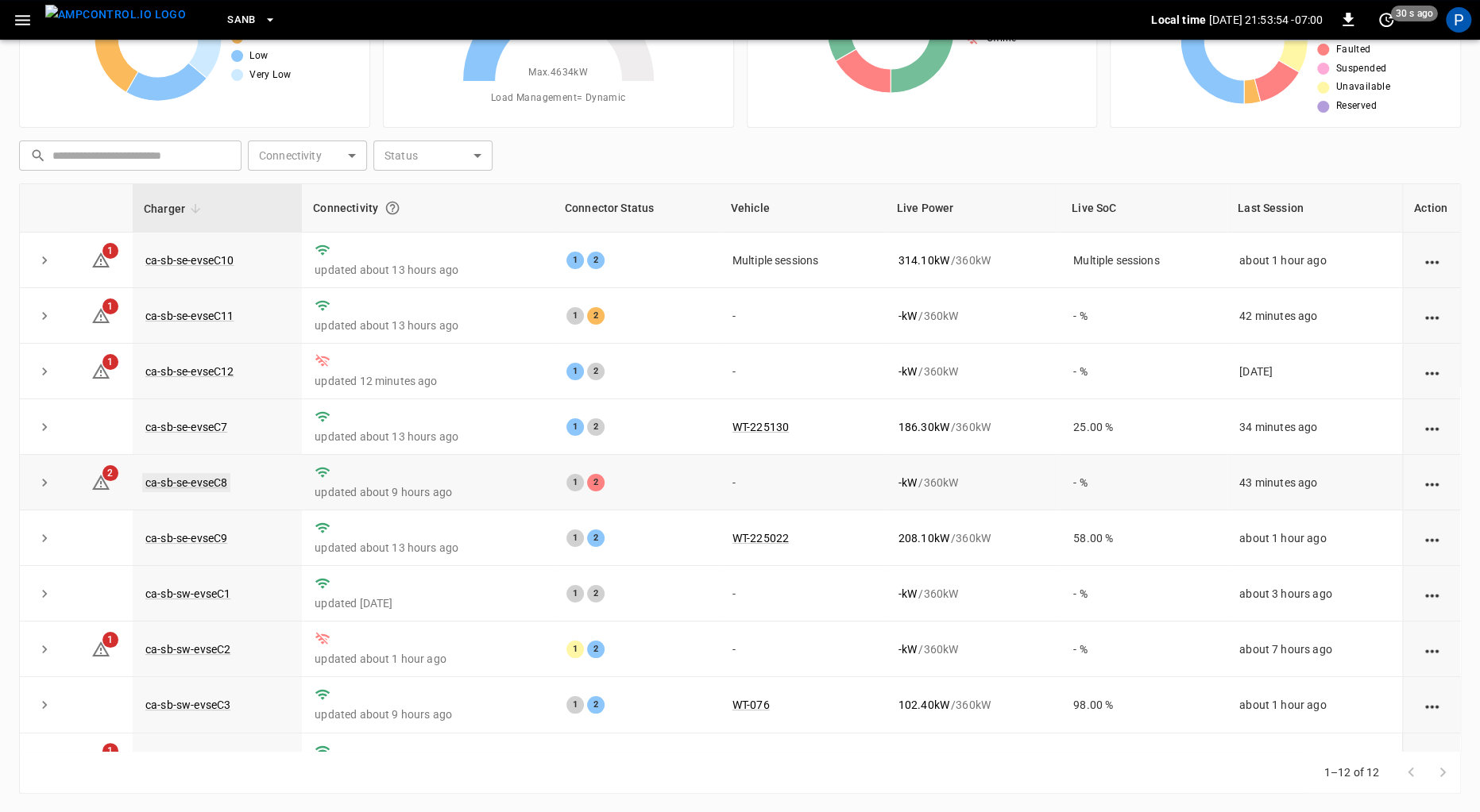
click at [201, 482] on link "ca-sb-se-evseC8" at bounding box center [186, 482] width 88 height 19
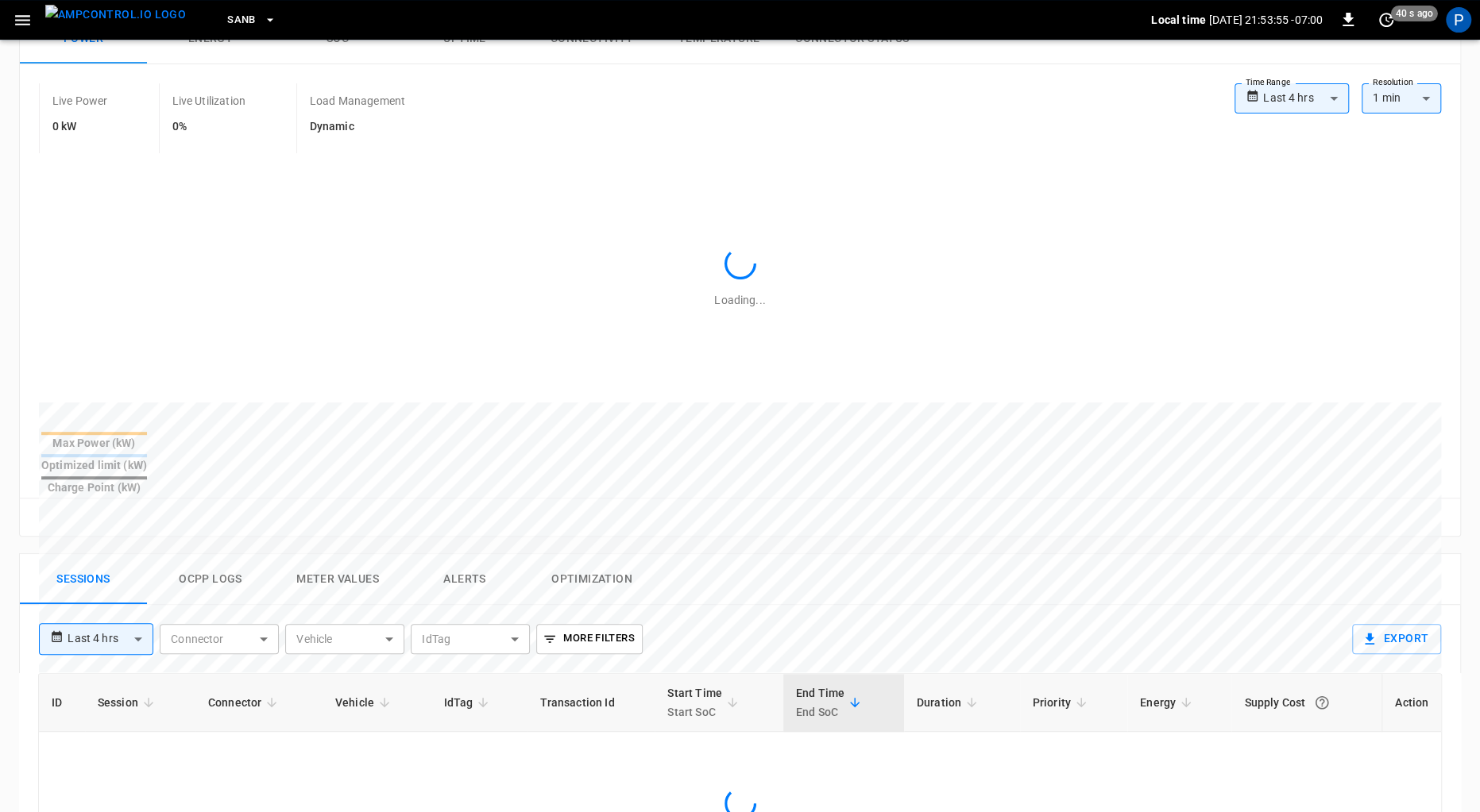
scroll to position [732, 0]
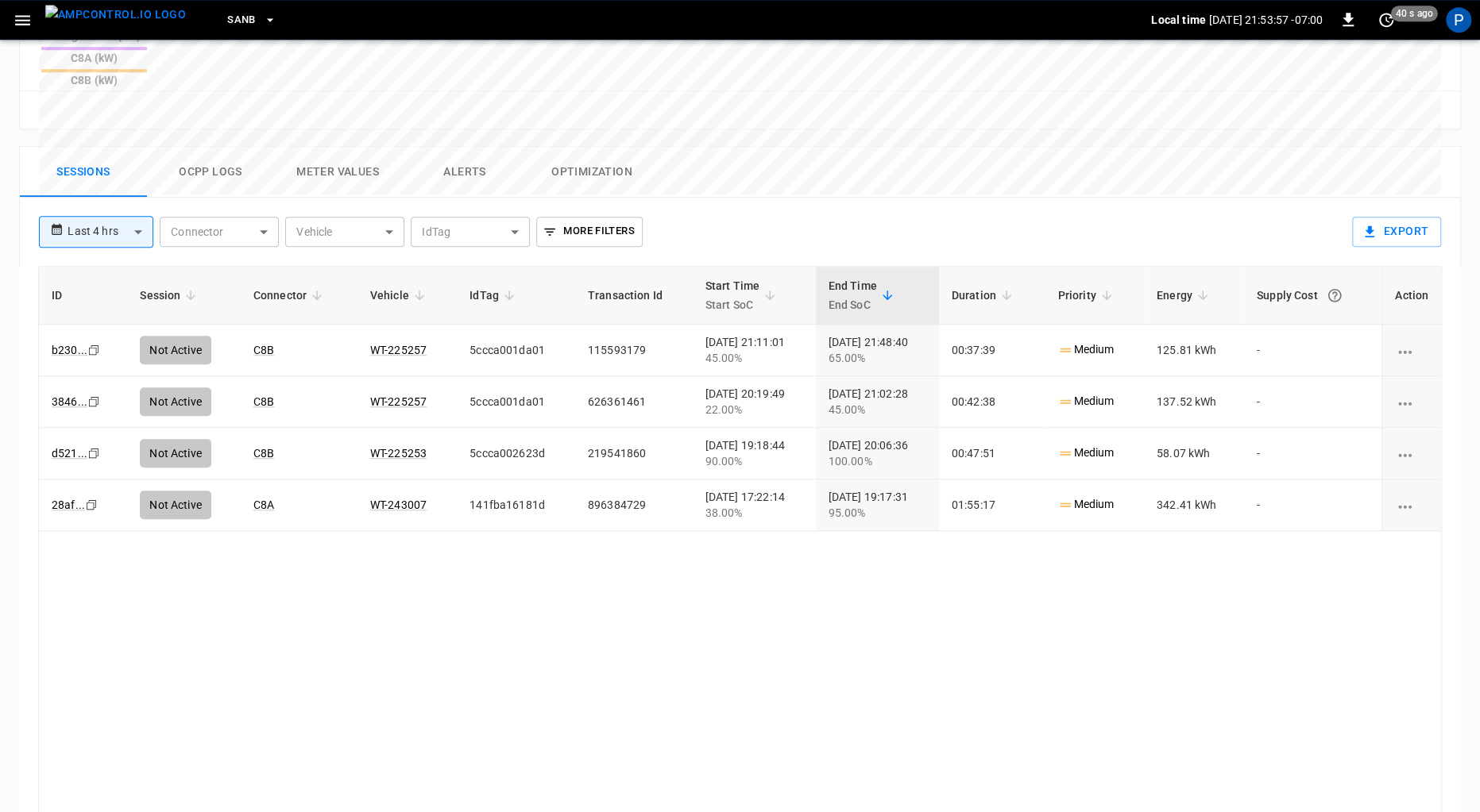
click at [453, 147] on button "Alerts" at bounding box center [465, 172] width 127 height 51
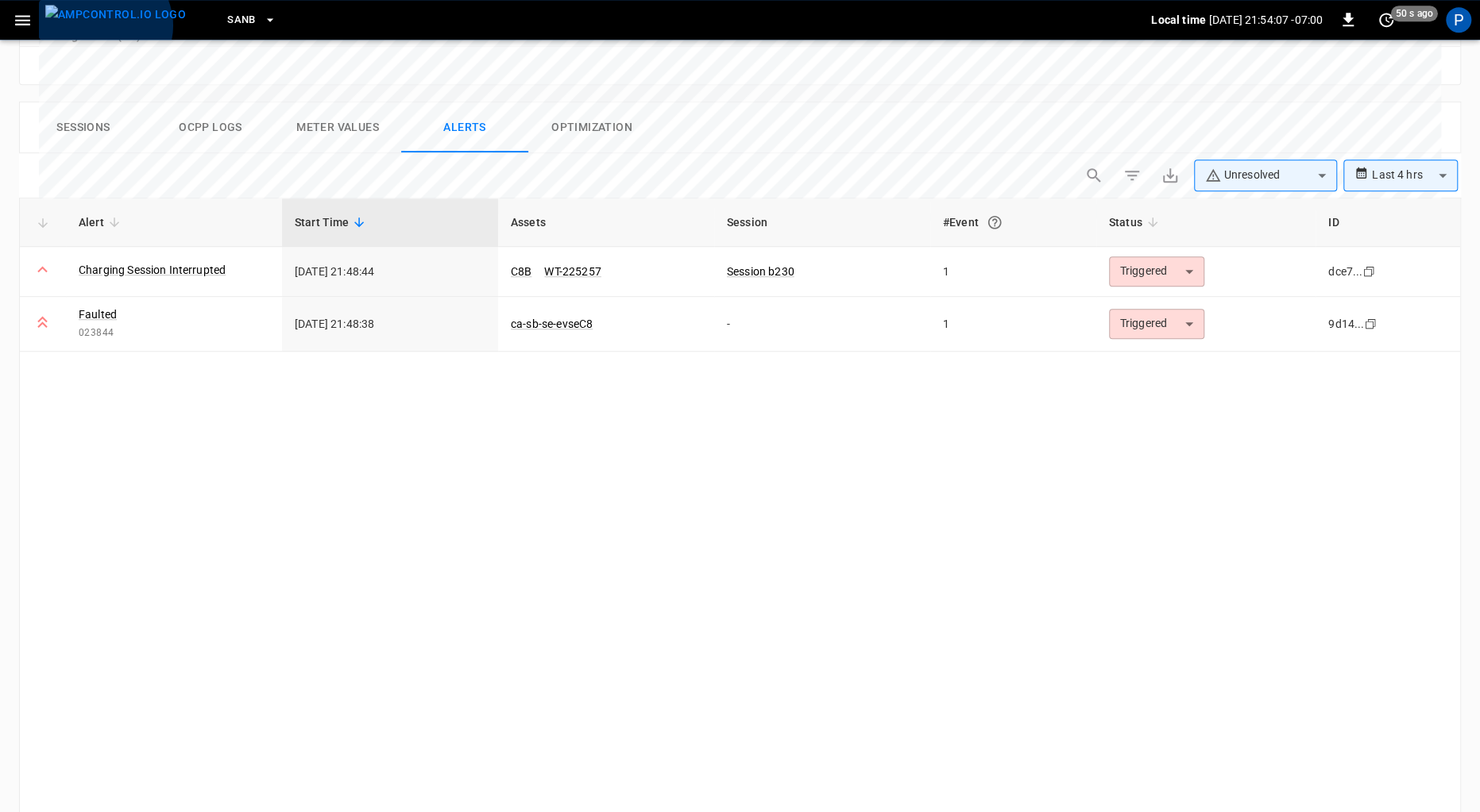
click at [103, 25] on img "menu" at bounding box center [115, 14] width 141 height 20
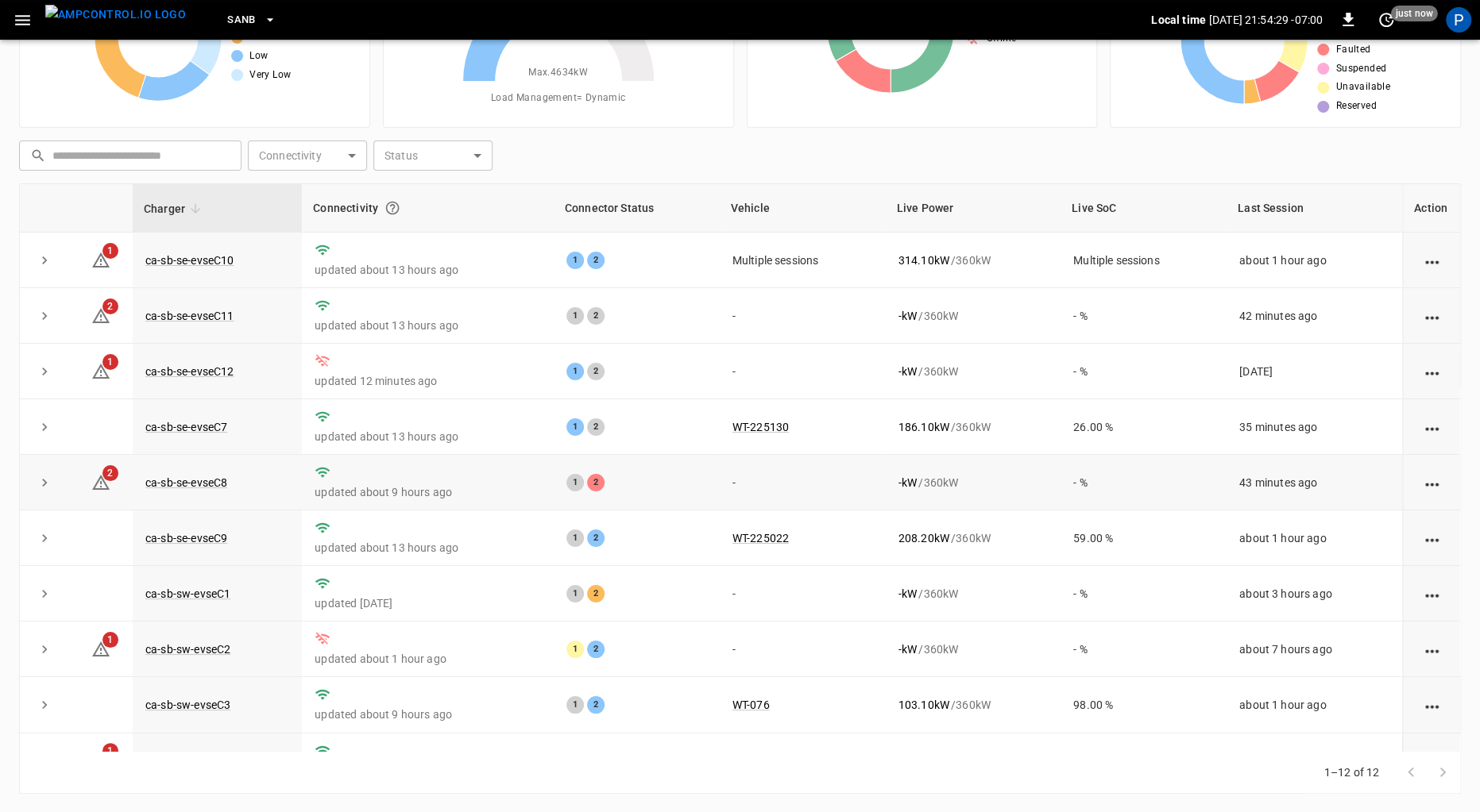
scroll to position [132, 0]
click at [217, 320] on link "ca-sb-se-evseC11" at bounding box center [189, 318] width 95 height 19
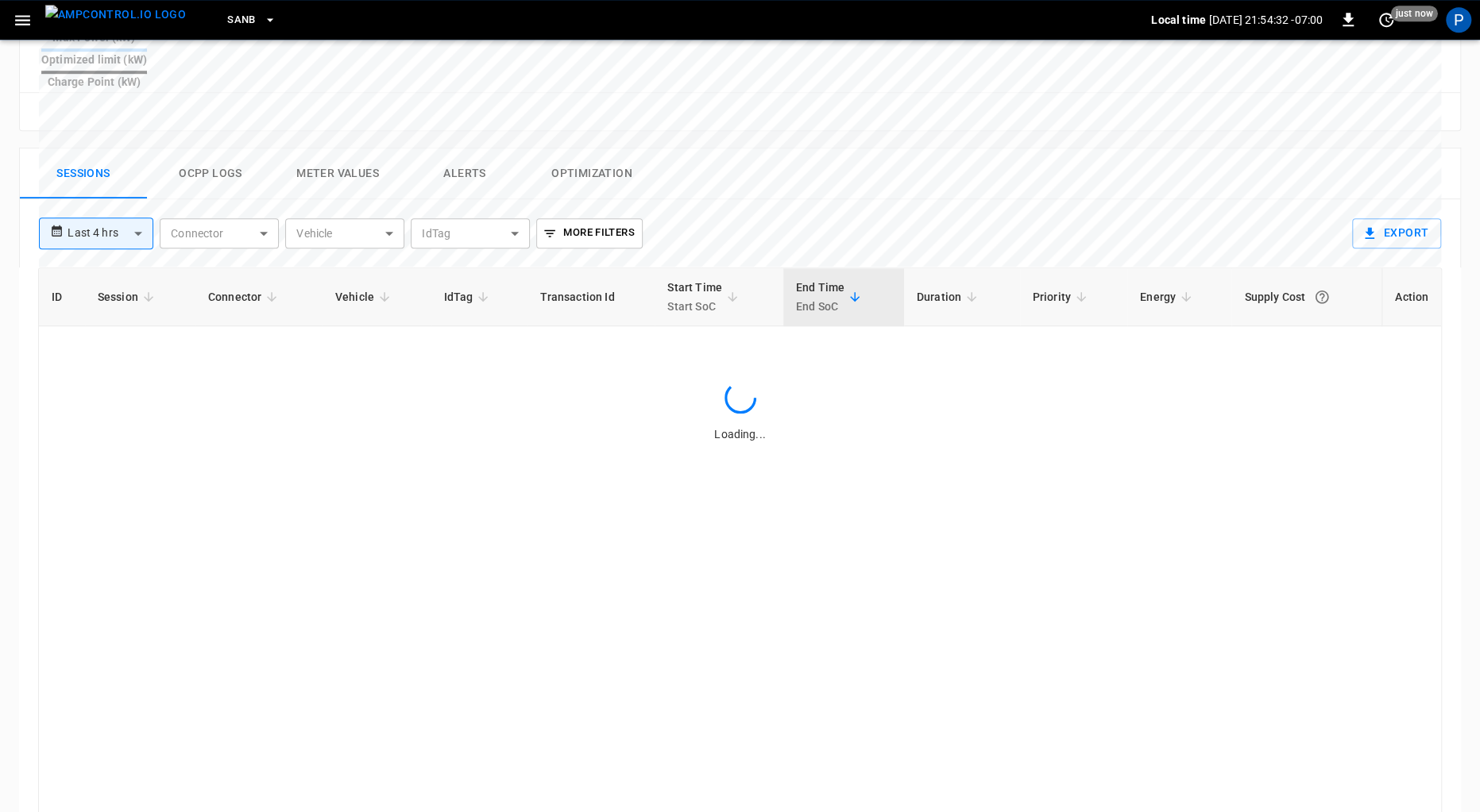
scroll to position [734, 0]
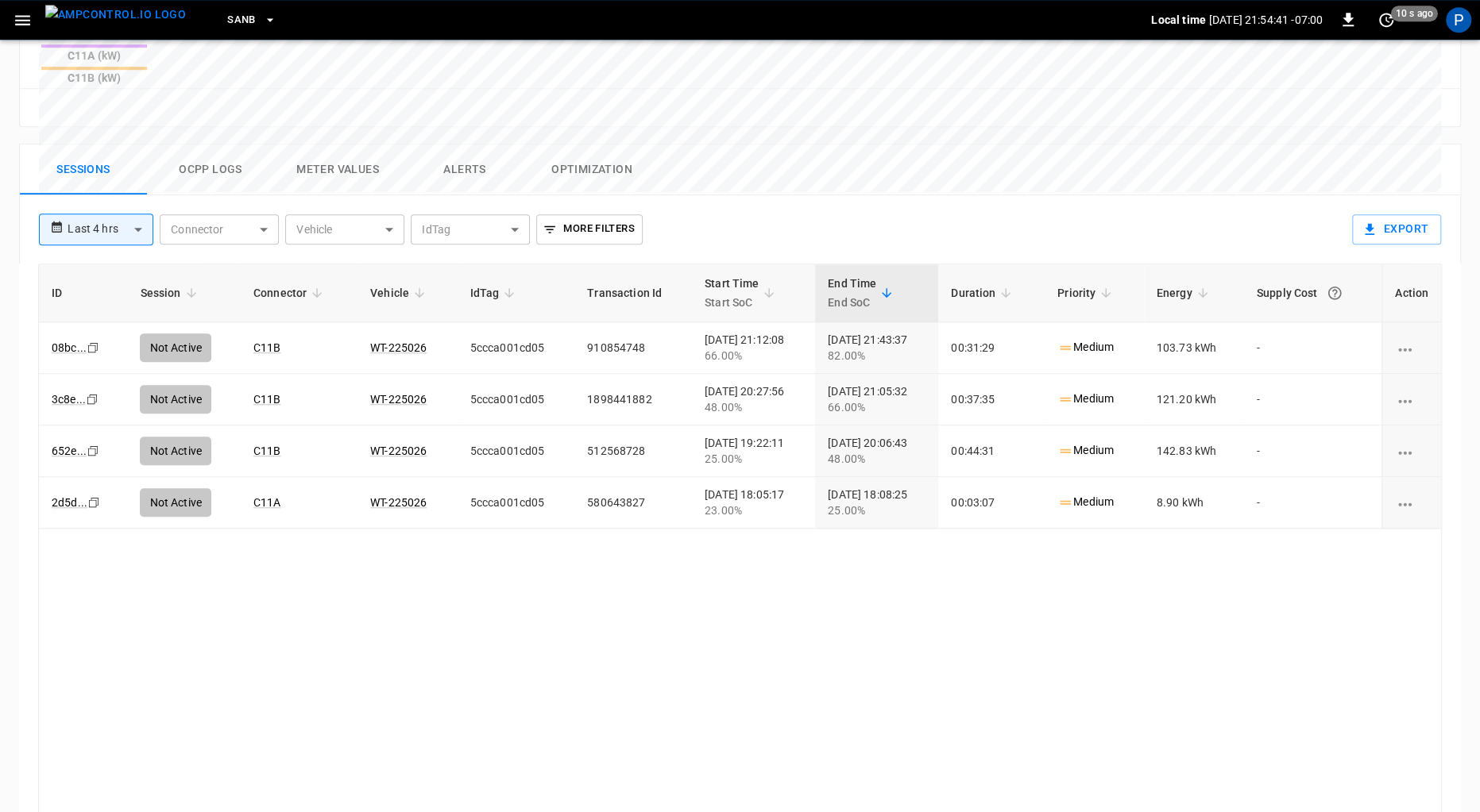
click at [81, 20] on img "menu" at bounding box center [115, 14] width 141 height 20
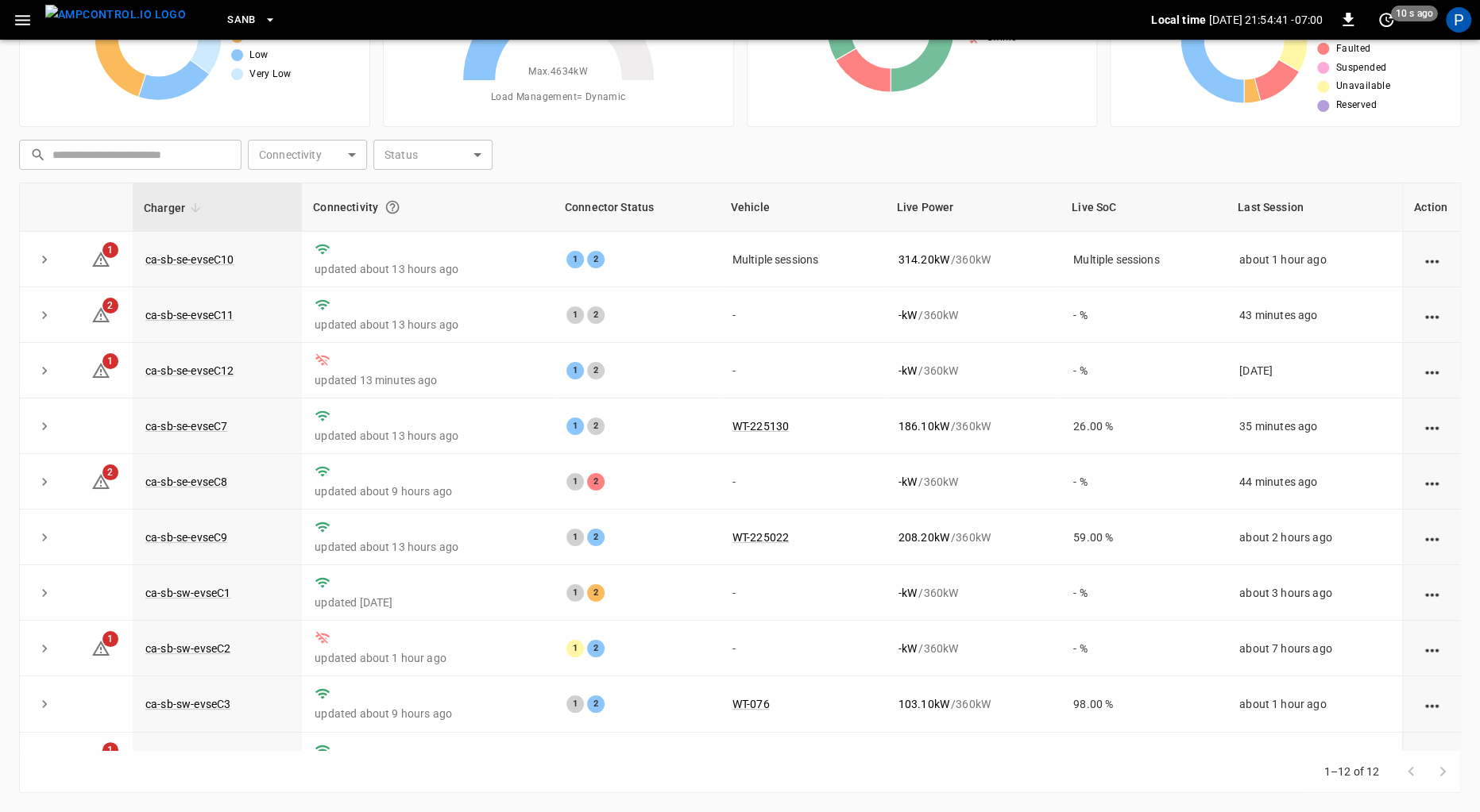
scroll to position [134, 0]
